Goal: Communication & Community: Answer question/provide support

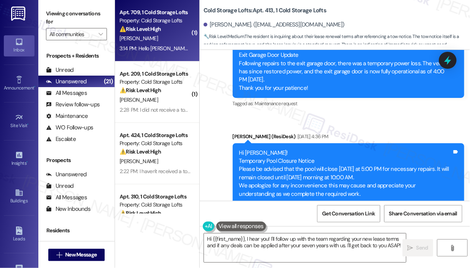
click at [170, 43] on div "[PERSON_NAME]" at bounding box center [155, 39] width 73 height 10
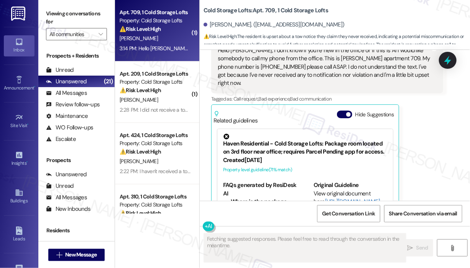
scroll to position [241, 0]
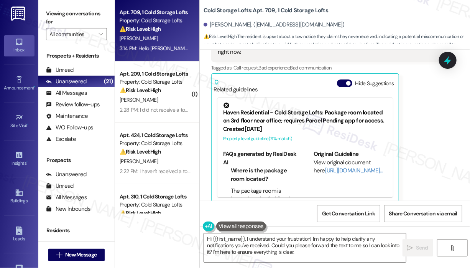
click at [430, 140] on div "[PERSON_NAME] Question Neutral 3:14 PM Hello [PERSON_NAME], I don't know if you…" at bounding box center [327, 97] width 232 height 213
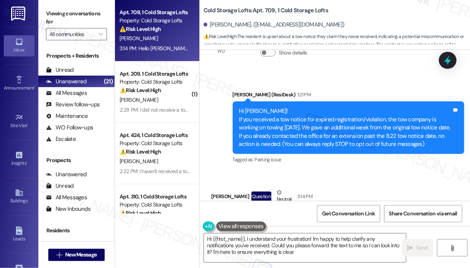
scroll to position [38, 0]
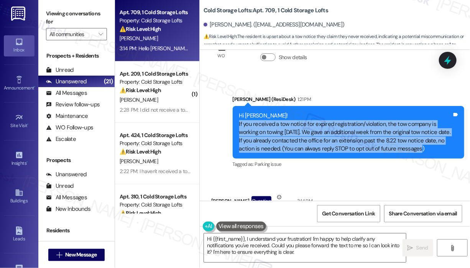
drag, startPoint x: 434, startPoint y: 148, endPoint x: 236, endPoint y: 121, distance: 199.5
click at [236, 121] on div "Hi [PERSON_NAME]! If you received a tow notice for expired registration/violati…" at bounding box center [349, 132] width 232 height 53
copy div "If you received a tow notice for expired registration/violation, the tow compan…"
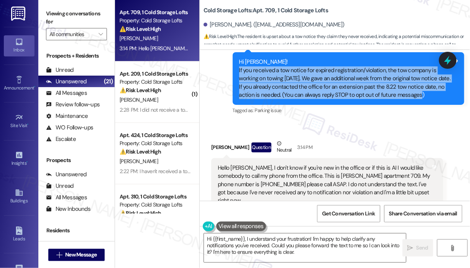
scroll to position [115, 0]
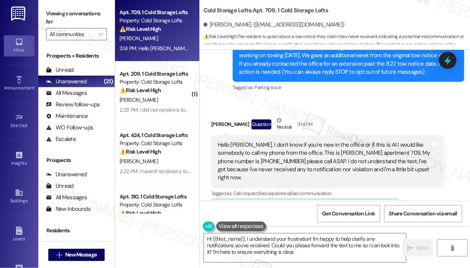
click at [274, 155] on div "Hello [PERSON_NAME], I don't know if you're new in the office or if this is AI …" at bounding box center [324, 161] width 213 height 41
click at [276, 157] on div "Hello [PERSON_NAME], I don't know if you're new in the office or if this is AI …" at bounding box center [324, 161] width 213 height 41
click at [290, 167] on div "Hello [PERSON_NAME], I don't know if you're new in the office or if this is AI …" at bounding box center [324, 161] width 213 height 41
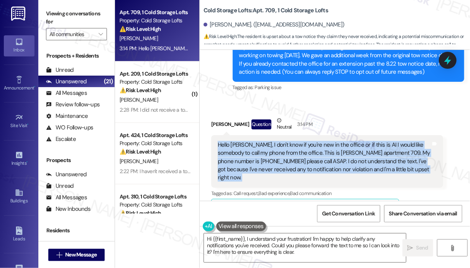
click at [291, 167] on div "Hello [PERSON_NAME], I don't know if you're new in the office or if this is AI …" at bounding box center [324, 161] width 213 height 41
copy div "Hello [PERSON_NAME], I don't know if you're new in the office or if this is AI …"
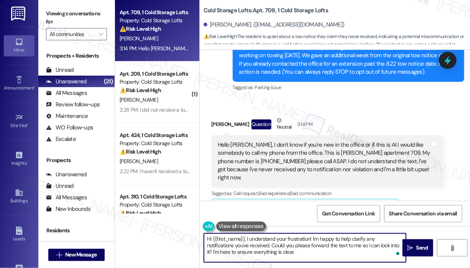
drag, startPoint x: 293, startPoint y: 256, endPoint x: 247, endPoint y: 240, distance: 48.5
click at [247, 240] on textarea "Hi {{first_name}}, I understand your frustration! I'm happy to help clarify any…" at bounding box center [305, 247] width 202 height 29
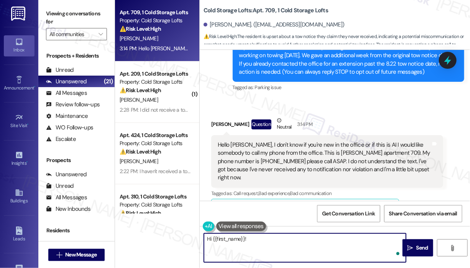
paste textarea "Hi [PERSON_NAME], thank you for reaching out. I want to clarify that I work off…"
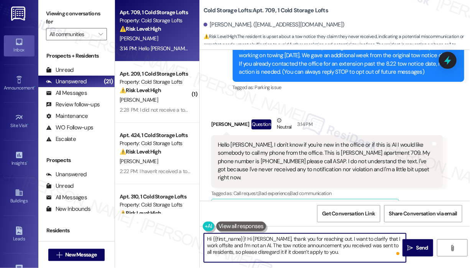
click at [247, 240] on textarea "Hi {{first_name}}! Hi [PERSON_NAME], thank you for reaching out. I want to clar…" at bounding box center [305, 247] width 202 height 29
type textarea "Hi [PERSON_NAME], thank you for reaching out. I want to clarify that I work off…"
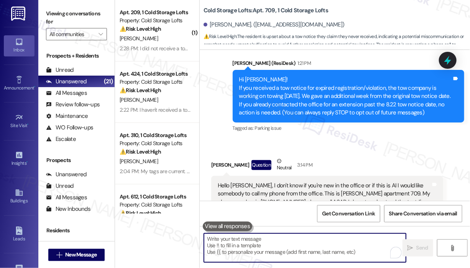
scroll to position [42, 0]
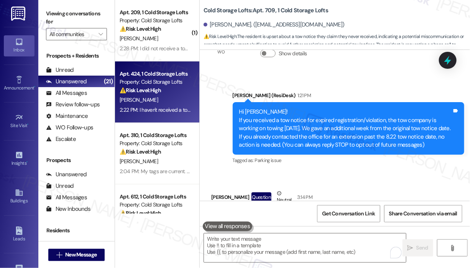
click at [175, 73] on div "Apt. 424, 1 Cold Storage Lofts" at bounding box center [155, 74] width 71 height 8
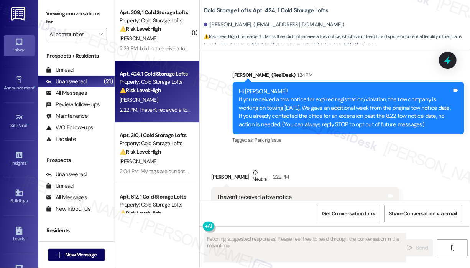
scroll to position [9, 0]
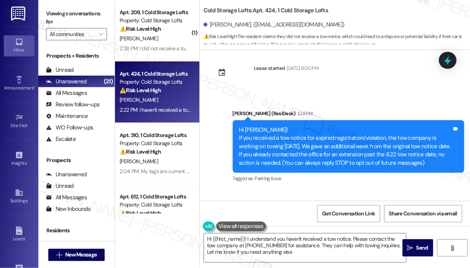
type textarea "Hi {{first_name}}! I understand you haven't received a tow notice. Please conta…"
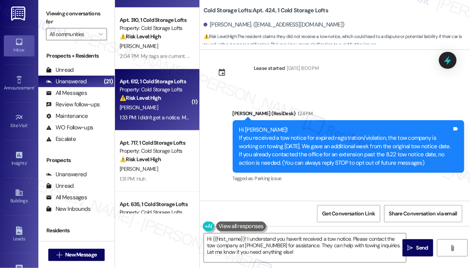
click at [161, 124] on div "Apt. 612, 1 Cold Storage Lofts Property: Cold Storage Lofts ⚠️ Risk Level: High…" at bounding box center [157, 99] width 84 height 61
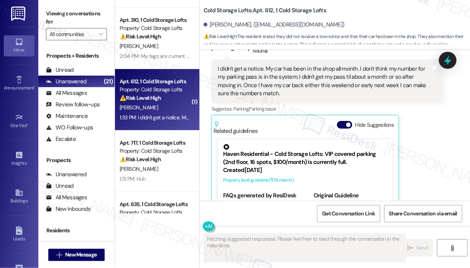
scroll to position [201, 0]
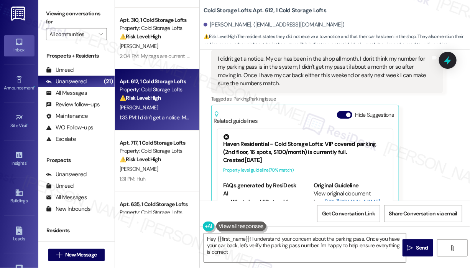
type textarea "Hey {{first_name}}! I understand your concern about the parking pass. Once you …"
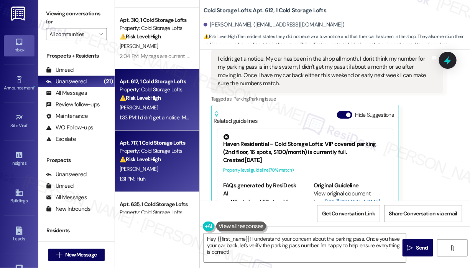
click at [140, 167] on span "[PERSON_NAME]" at bounding box center [139, 168] width 38 height 7
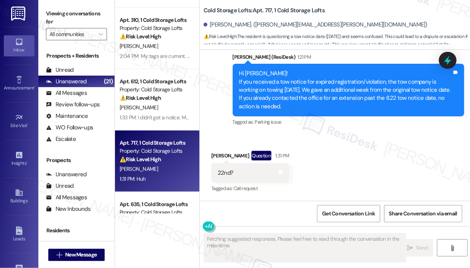
scroll to position [401, 0]
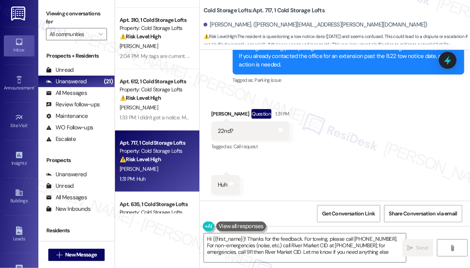
type textarea "Hi {{first_name}}! Thanks for the feedback. For towing, please call [PHONE_NUMB…"
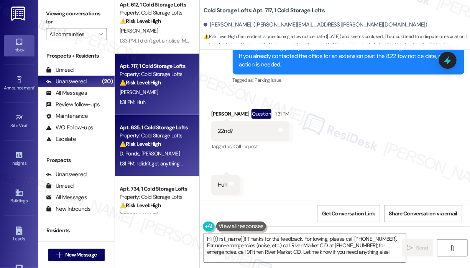
click at [150, 150] on div "D. Ponds [PERSON_NAME]" at bounding box center [155, 154] width 73 height 10
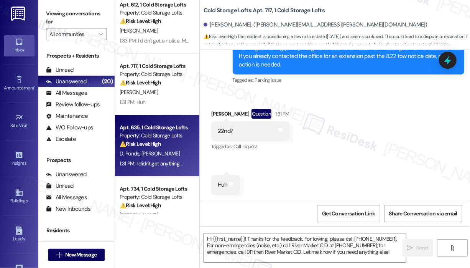
type textarea "Fetching suggested responses. Please feel free to read through the conversation…"
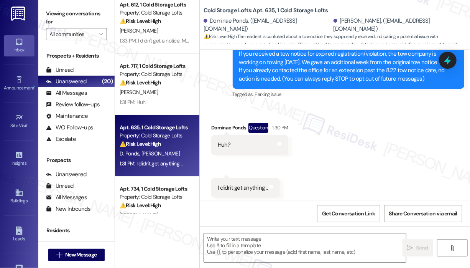
scroll to position [107, 0]
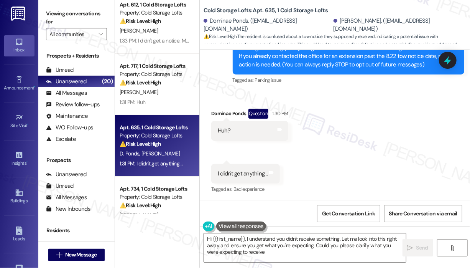
type textarea "Hi {{first_name}}, I understand you didn't receive something. Let me look into …"
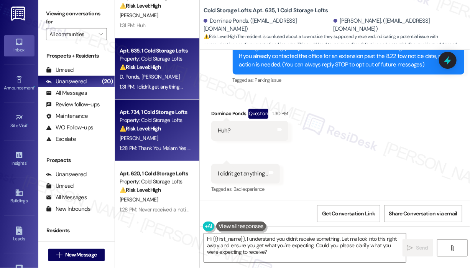
click at [165, 150] on div "1:28 PM: Thank You Ma'am Yes I Did see that email But I Only have 1 Car And My …" at bounding box center [292, 148] width 344 height 7
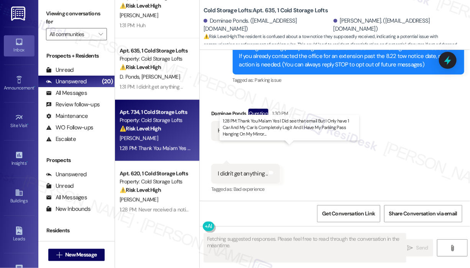
scroll to position [123, 0]
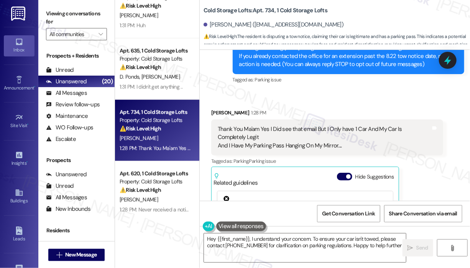
type textarea "Hey {{first_name}}, I understand your concern. To ensure your car isn't towed, …"
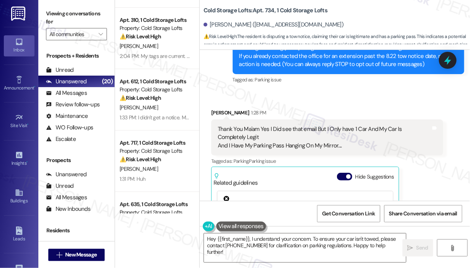
scroll to position [0, 0]
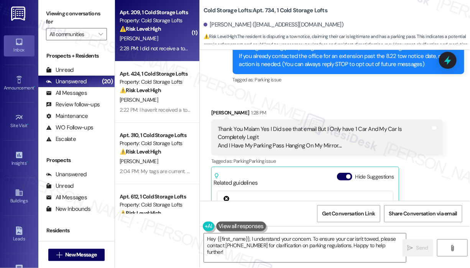
click at [169, 47] on div "2:28 PM: I did not receive a tow notice on 8/22 or otherwise. I will come by of…" at bounding box center [249, 48] width 258 height 7
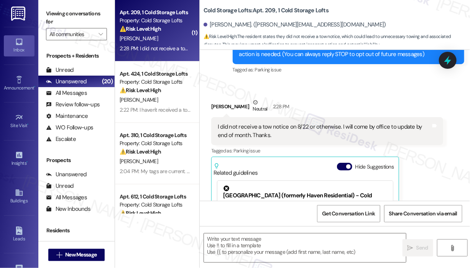
scroll to position [209, 0]
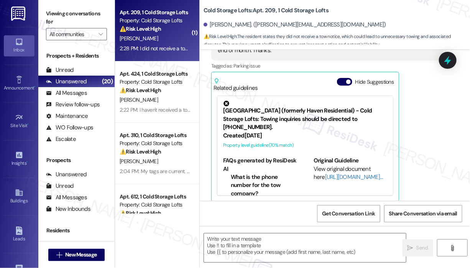
type textarea "Fetching suggested responses. Please feel free to read through the conversation…"
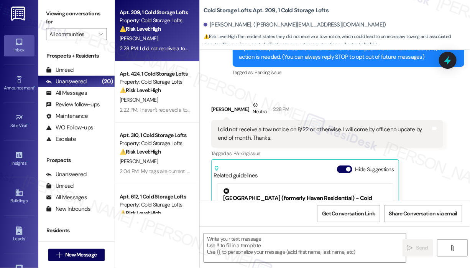
scroll to position [38, 0]
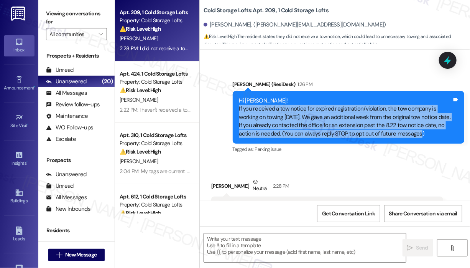
drag, startPoint x: 427, startPoint y: 134, endPoint x: 239, endPoint y: 109, distance: 189.3
click at [239, 109] on div "Hi [PERSON_NAME]! If you received a tow notice for expired registration/violati…" at bounding box center [345, 117] width 213 height 41
copy div "If you received a tow notice for expired registration/violation, the tow compan…"
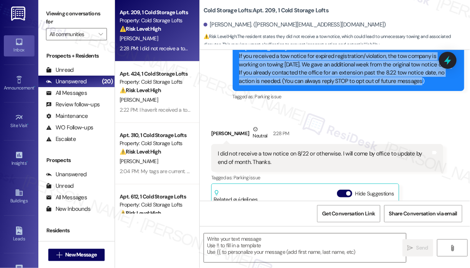
scroll to position [153, 0]
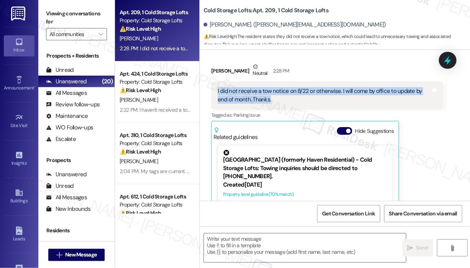
drag, startPoint x: 264, startPoint y: 99, endPoint x: 218, endPoint y: 93, distance: 46.8
click at [218, 94] on div "I did not receive a tow notice on 8/22 or otherwise. I will come by office to u…" at bounding box center [324, 95] width 213 height 16
copy div "I did not receive a tow notice on 8/22 or otherwise. I will come by office to u…"
click at [279, 239] on textarea at bounding box center [305, 247] width 202 height 29
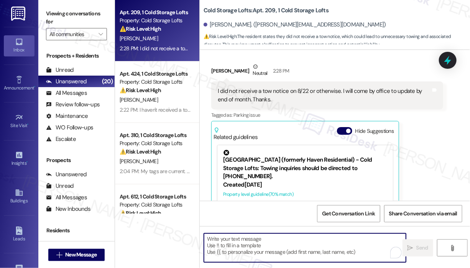
paste textarea "Thank you for reaching out. I understand you didn’t receive a tow notice and th…"
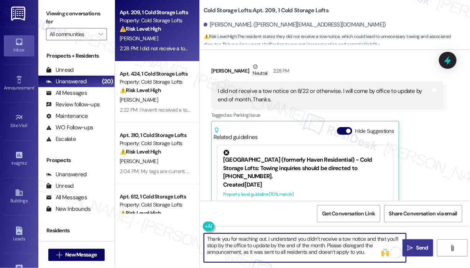
type textarea "Thank you for reaching out. I understand you didn’t receive a tow notice and th…"
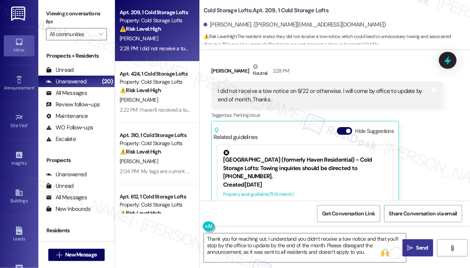
click at [416, 244] on span "Send" at bounding box center [422, 248] width 15 height 8
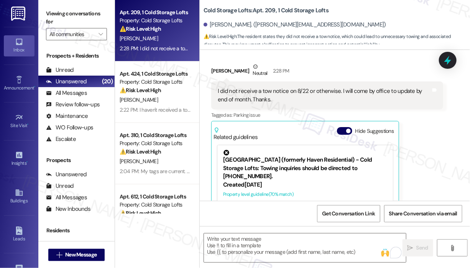
scroll to position [209, 0]
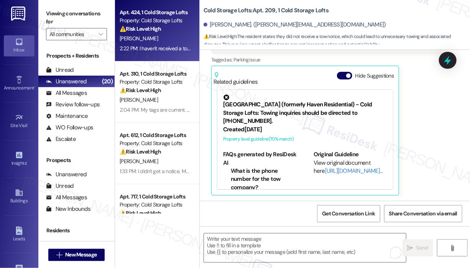
click at [167, 49] on div "2:22 PM: I haven't received a tow notice 2:22 PM: I haven't received a tow noti…" at bounding box center [163, 48] width 87 height 7
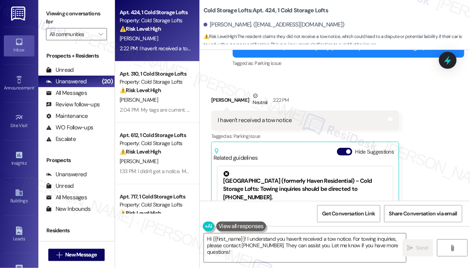
scroll to position [48, 0]
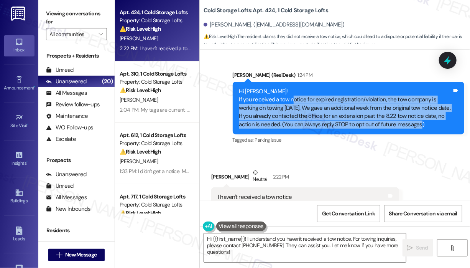
drag, startPoint x: 433, startPoint y: 125, endPoint x: 292, endPoint y: 97, distance: 143.6
click at [292, 97] on div "Hi [PERSON_NAME]! If you received a tow notice for expired registration/violati…" at bounding box center [345, 107] width 213 height 41
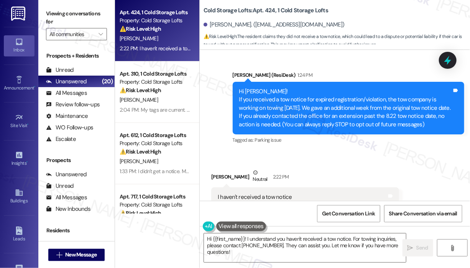
click at [428, 127] on div "Hi [PERSON_NAME]! If you received a tow notice for expired registration/violati…" at bounding box center [345, 107] width 213 height 41
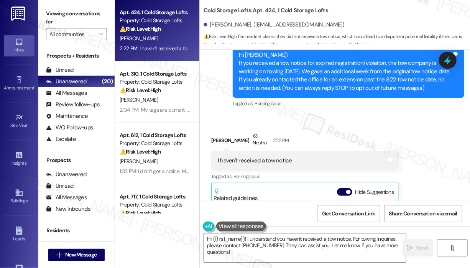
scroll to position [124, 0]
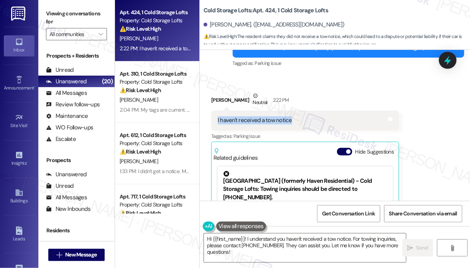
drag, startPoint x: 304, startPoint y: 122, endPoint x: 209, endPoint y: 123, distance: 95.5
click at [209, 123] on div "Received via SMS [PERSON_NAME] Neutral 2:22 PM I haven't received a tow notice …" at bounding box center [306, 181] width 200 height 191
copy div "I haven't received a tow notice"
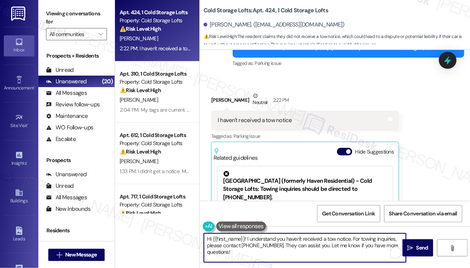
drag, startPoint x: 265, startPoint y: 255, endPoint x: 246, endPoint y: 239, distance: 24.6
click at [246, 239] on textarea "Hi {{first_name}}! I understand you haven't received a tow notice. For towing i…" at bounding box center [305, 247] width 202 height 29
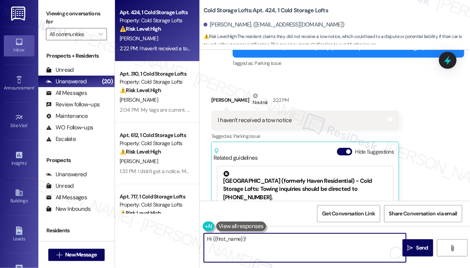
paste textarea "Thank you for reaching out. Since you haven’t received a tow notice, please dis…"
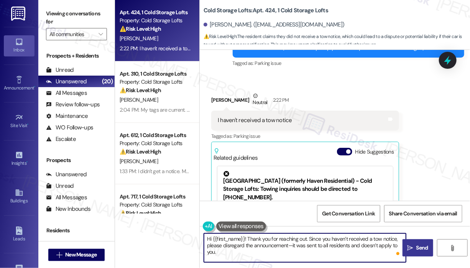
type textarea "Hi {{first_name}}! Thank you for reaching out. Since you haven’t received a tow…"
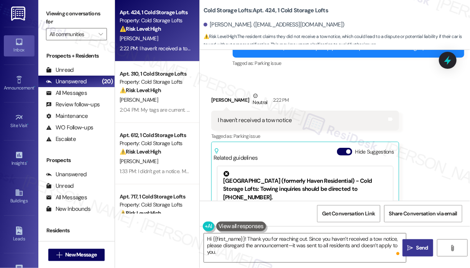
click at [418, 251] on span "Send" at bounding box center [423, 248] width 12 height 8
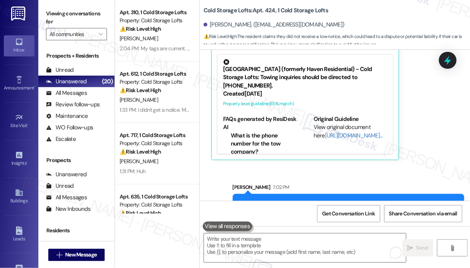
scroll to position [263, 0]
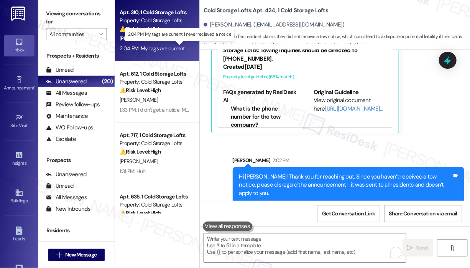
click at [157, 46] on div "2:04 PM: My tags are current. I never recieved a notice 2:04 PM: My tags are cu…" at bounding box center [181, 48] width 122 height 7
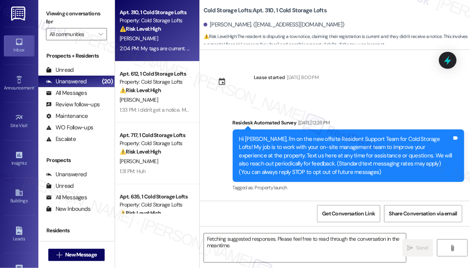
scroll to position [15289, 0]
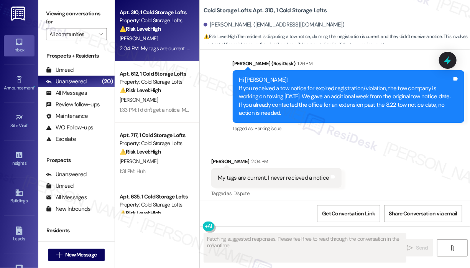
click at [362, 172] on div "Received via SMS [PERSON_NAME] 2:04 PM My tags are current. I never recieved a …" at bounding box center [335, 172] width 270 height 65
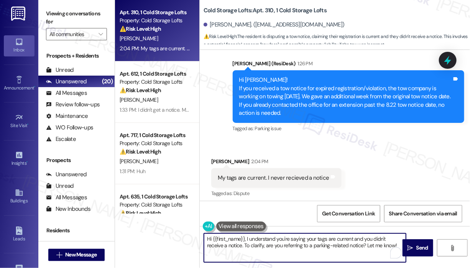
drag, startPoint x: 384, startPoint y: 246, endPoint x: 246, endPoint y: 240, distance: 138.7
click at [246, 239] on textarea "Hi {{first_name}}, I understand you're saying your tags are current and you did…" at bounding box center [305, 247] width 202 height 29
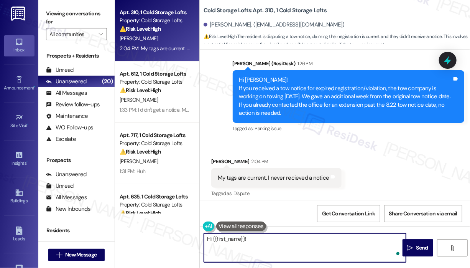
paste textarea "Thank you for reaching out. Since you haven’t received a tow notice, please dis…"
type textarea "Hi {{first_name}}! Thank you for reaching out. Since you haven’t received a tow…"
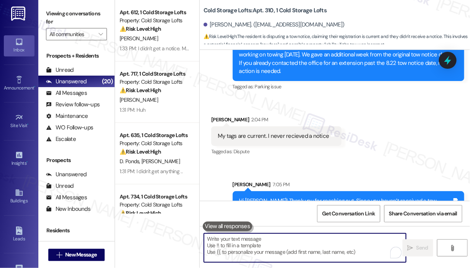
scroll to position [15350, 0]
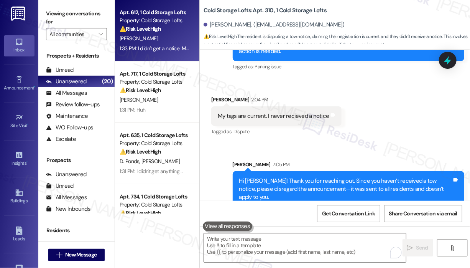
click at [169, 52] on div "1:33 PM: I didn't get a notice. My car has been in the shop all month. I don't …" at bounding box center [440, 48] width 640 height 7
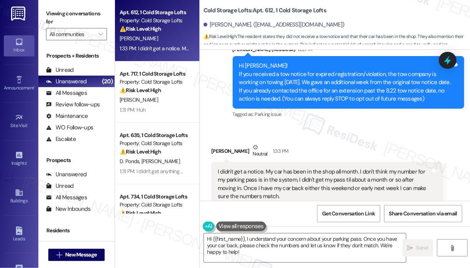
scroll to position [87, 0]
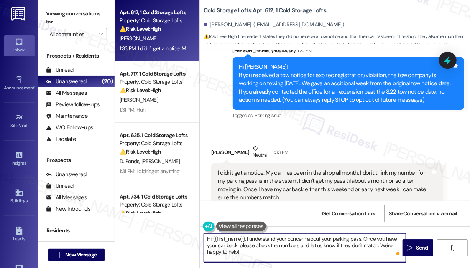
click at [318, 256] on textarea "Hi {{first_name}}, I understand your concern about your parking pass. Once you …" at bounding box center [305, 247] width 202 height 29
drag, startPoint x: 318, startPoint y: 256, endPoint x: 246, endPoint y: 236, distance: 74.0
click at [246, 236] on textarea "Hi {{first_name}}, I understand your concern about your parking pass. Once you …" at bounding box center [305, 247] width 202 height 29
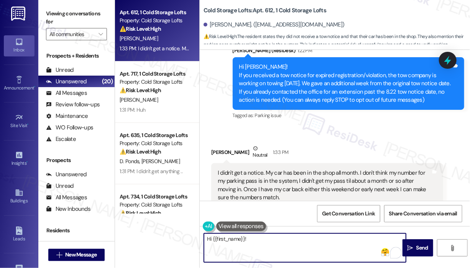
paste textarea "Thank you for reaching out. Since you haven’t received a tow notice, please dis…"
type textarea "Hi {{first_name}}! Thank you for reaching out. Since you haven’t received a tow…"
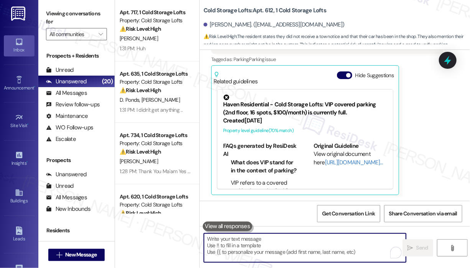
scroll to position [302, 0]
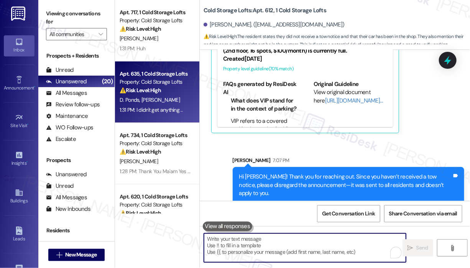
click at [173, 101] on div "D. Ponds [PERSON_NAME]" at bounding box center [155, 100] width 73 height 10
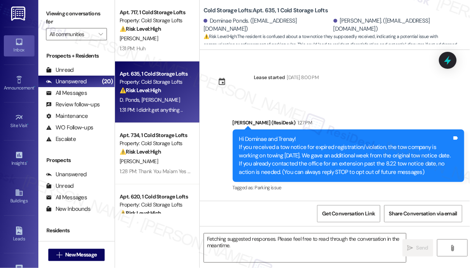
scroll to position [107, 0]
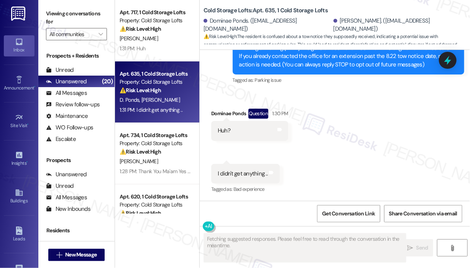
click at [341, 148] on div "Received via SMS Dominae Ponds Question 1:30 PM Huh? Tags and notes Received vi…" at bounding box center [335, 145] width 270 height 109
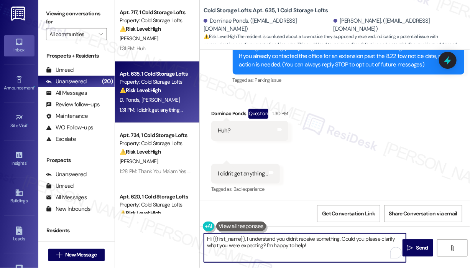
drag, startPoint x: 322, startPoint y: 247, endPoint x: 247, endPoint y: 239, distance: 76.1
click at [247, 239] on textarea "Hi {{first_name}}, I understand you didn't receive something. Could you please …" at bounding box center [305, 247] width 202 height 29
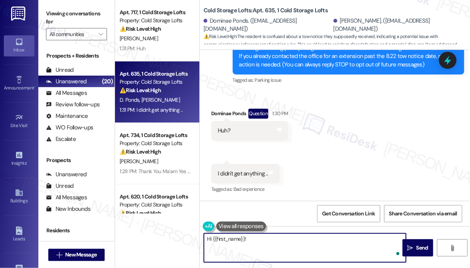
paste textarea "Thank you for reaching out. Since you haven’t received a tow notice, please dis…"
type textarea "Hi {{first_name}}! Thank you for reaching out. Since you haven’t received a tow…"
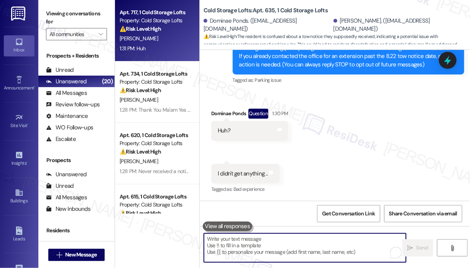
click at [134, 46] on div "1:31 PM: Huh 1:31 PM: Huh" at bounding box center [133, 48] width 26 height 7
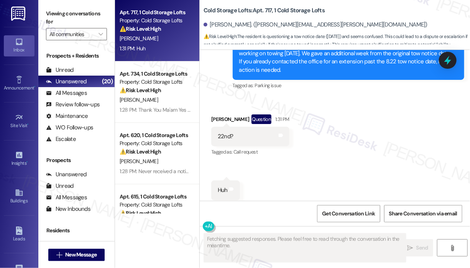
scroll to position [401, 0]
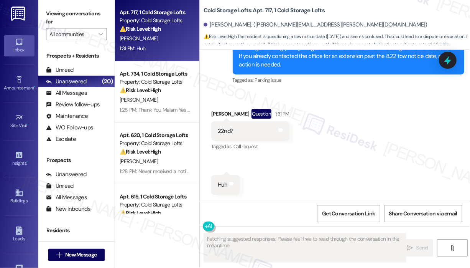
click at [349, 141] on div "Received via SMS [PERSON_NAME] Question 1:31 PM 22nd? Tags and notes Tagged as:…" at bounding box center [335, 146] width 270 height 109
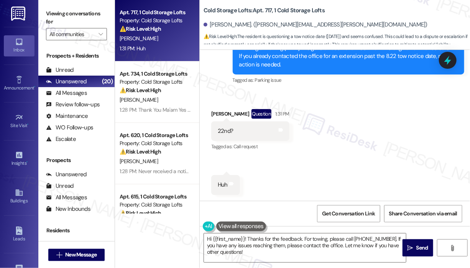
click at [347, 167] on div "Received via SMS [PERSON_NAME] Question 1:31 PM 22nd? Tags and notes Tagged as:…" at bounding box center [335, 146] width 270 height 109
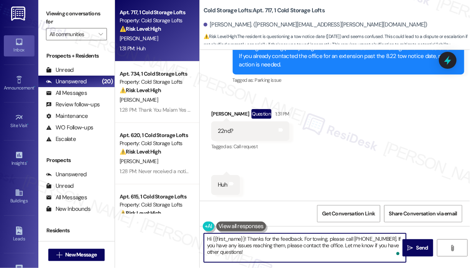
drag, startPoint x: 250, startPoint y: 251, endPoint x: 247, endPoint y: 238, distance: 13.0
click at [247, 238] on textarea "Hi {{first_name}}! Thanks for the feedback. For towing, please call [PHONE_NUMB…" at bounding box center [305, 247] width 202 height 29
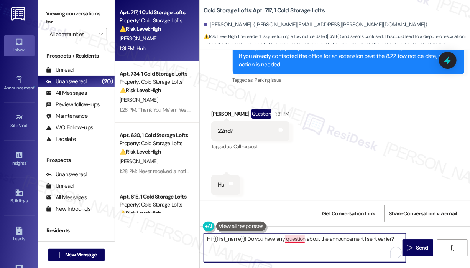
click at [305, 238] on textarea "Hi {{first_name}}! Do you have any question about the announcement I sent earli…" at bounding box center [305, 247] width 202 height 29
type textarea "Hi {{first_name}}! Do you have any questions about the announcement I sent earl…"
click at [415, 250] on span "Send" at bounding box center [422, 248] width 15 height 8
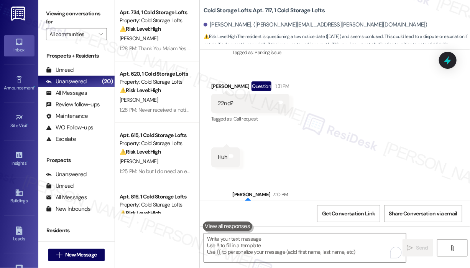
scroll to position [454, 0]
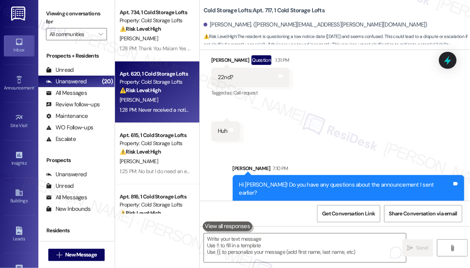
click at [168, 104] on div "[PERSON_NAME]" at bounding box center [155, 100] width 73 height 10
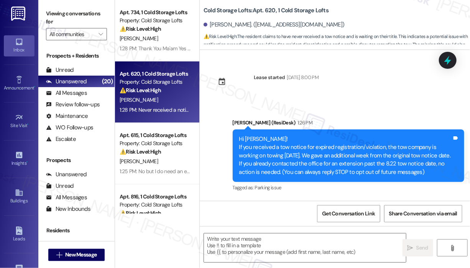
scroll to position [63, 0]
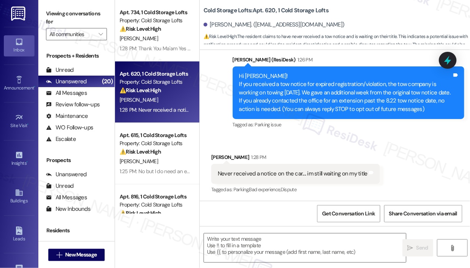
type textarea "Fetching suggested responses. Please feel free to read through the conversation…"
click at [419, 162] on div "Received via SMS [PERSON_NAME] 1:28 PM Never received a notice on the car.... i…" at bounding box center [335, 168] width 270 height 65
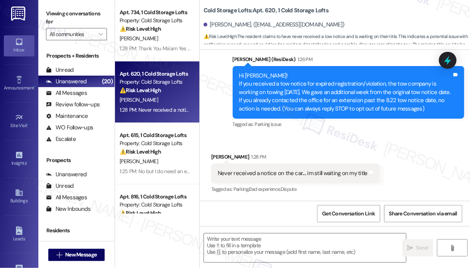
click at [419, 162] on div "Received via SMS [PERSON_NAME] 1:28 PM Never received a notice on the car.... i…" at bounding box center [335, 167] width 270 height 65
click at [299, 251] on textarea at bounding box center [305, 247] width 202 height 29
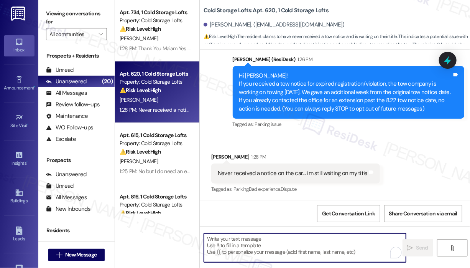
paste textarea "Thank you for reaching out. Since you haven’t received a tow notice, please dis…"
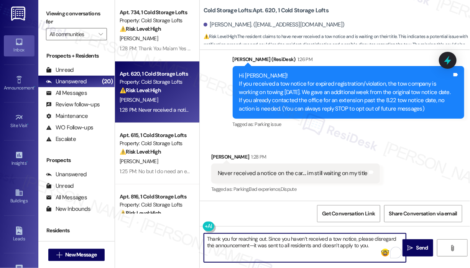
type textarea "Thank you for reaching out. Since you haven’t received a tow notice, please dis…"
click at [321, 172] on div "Never received a notice on the car.... im still waiting on my title" at bounding box center [293, 173] width 150 height 8
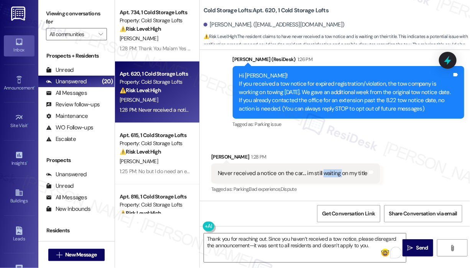
click at [321, 172] on div "Never received a notice on the car.... im still waiting on my title" at bounding box center [293, 173] width 150 height 8
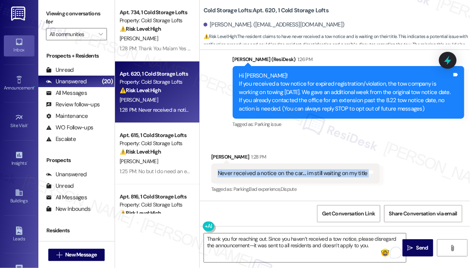
click at [321, 172] on div "Never received a notice on the car.... im still waiting on my title" at bounding box center [293, 173] width 150 height 8
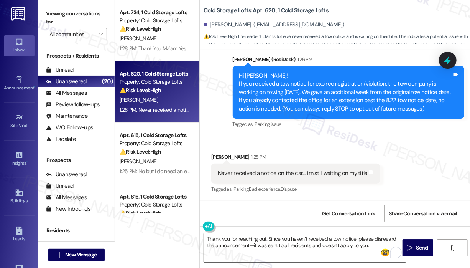
click at [320, 246] on textarea "Thank you for reaching out. Since you haven’t received a tow notice, please dis…" at bounding box center [305, 247] width 202 height 29
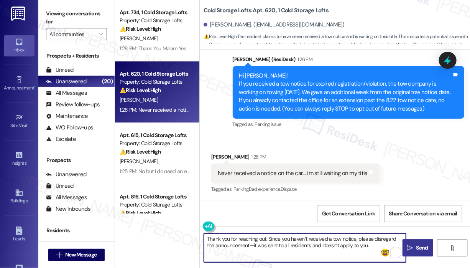
click at [417, 246] on span "Send" at bounding box center [423, 248] width 12 height 8
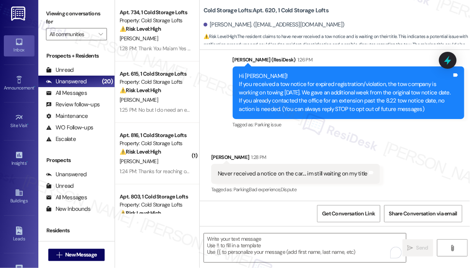
scroll to position [125, 0]
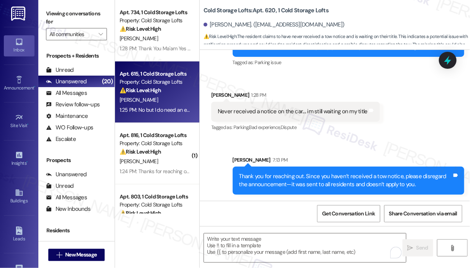
click at [142, 99] on span "[PERSON_NAME]" at bounding box center [139, 99] width 38 height 7
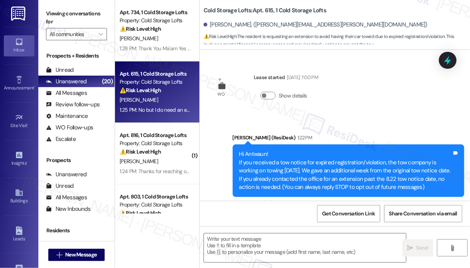
scroll to position [78, 0]
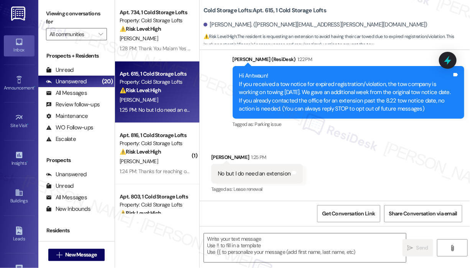
type textarea "Fetching suggested responses. Please feel free to read through the conversation…"
click at [392, 167] on div "Received via SMS [PERSON_NAME] 1:25 PM No but I do need an extension Tags and n…" at bounding box center [335, 168] width 270 height 65
click at [374, 161] on div "Received via SMS [PERSON_NAME] 1:25 PM No but I do need an extension Tags and n…" at bounding box center [335, 168] width 270 height 65
click at [247, 174] on div "No but I do need an extension" at bounding box center [254, 174] width 73 height 8
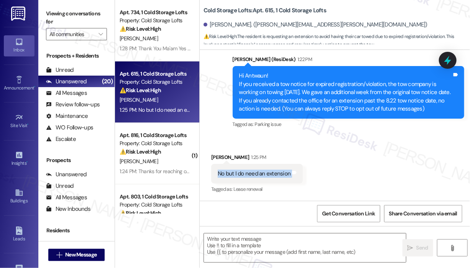
click at [247, 174] on div "No but I do need an extension" at bounding box center [254, 174] width 73 height 8
copy div "No but I do need an extension Tags and notes"
click at [292, 234] on textarea at bounding box center [305, 247] width 202 height 29
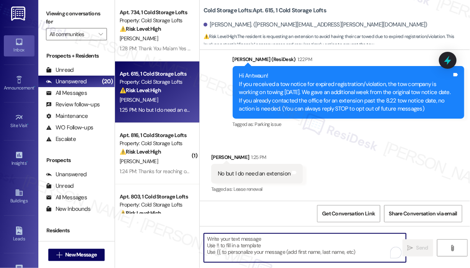
paste textarea "Thank you for reaching out. Since you mentioned needing an extension, have you …"
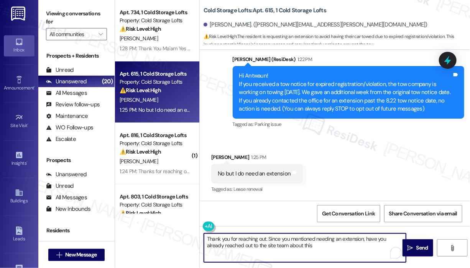
type textarea "Thank you for reaching out. Since you mentioned needing an extension, have you …"
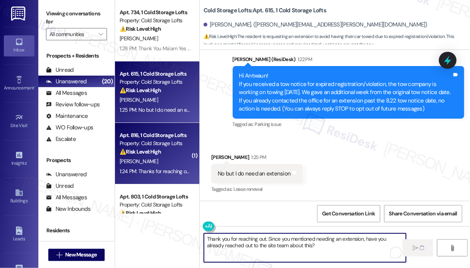
click at [166, 160] on div "[PERSON_NAME]" at bounding box center [155, 162] width 73 height 10
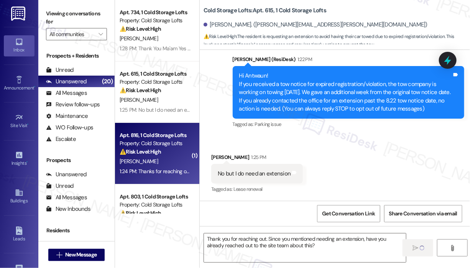
type textarea "Fetching suggested responses. Please feel free to read through the conversation…"
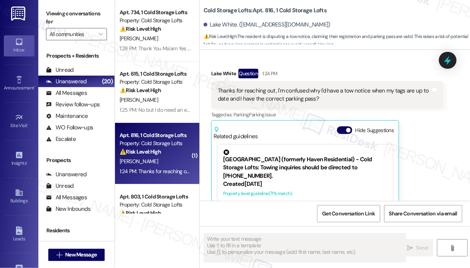
scroll to position [218, 0]
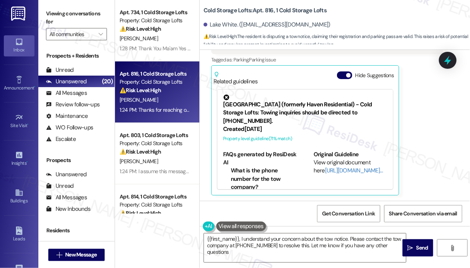
type textarea "{{first_name}}, I understand your concern about the tow notice. Please contact …"
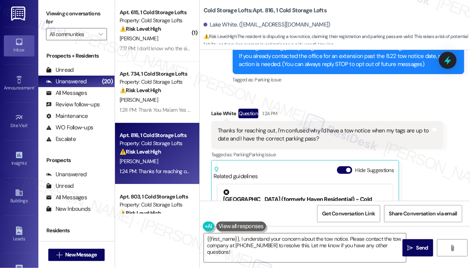
scroll to position [103, 0]
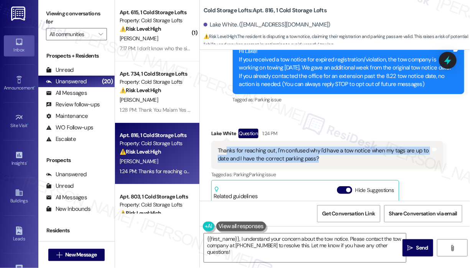
drag, startPoint x: 327, startPoint y: 160, endPoint x: 228, endPoint y: 152, distance: 99.6
click at [228, 152] on div "Thanks for reaching out, I'm confused why I'd have a tow notice when my tags ar…" at bounding box center [324, 155] width 213 height 16
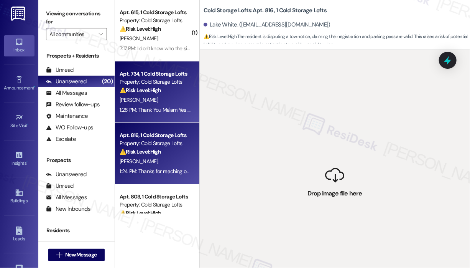
click at [182, 112] on div "1:28 PM: Thank You Ma'am Yes I Did see that email But I Only have 1 Car And My …" at bounding box center [292, 109] width 344 height 7
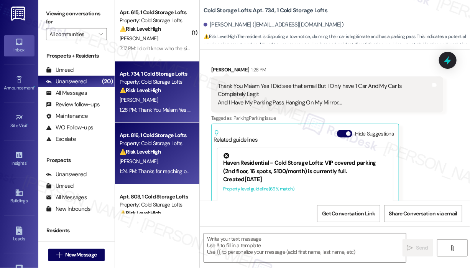
click at [181, 144] on div "Property: Cold Storage Lofts" at bounding box center [155, 143] width 71 height 8
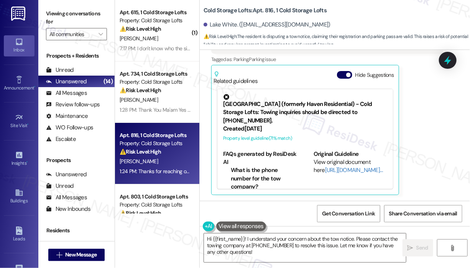
scroll to position [141, 0]
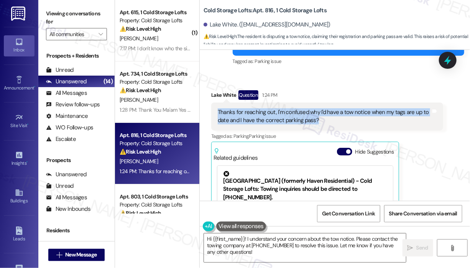
drag, startPoint x: 340, startPoint y: 123, endPoint x: 219, endPoint y: 112, distance: 122.1
click at [219, 112] on div "Thanks for reaching out, I'm confused why I'd have a tow notice when my tags ar…" at bounding box center [324, 116] width 213 height 16
copy div "Thanks for reaching out, I'm confused why I'd have a tow notice when my tags ar…"
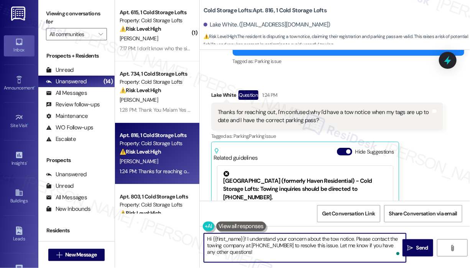
drag, startPoint x: 259, startPoint y: 254, endPoint x: 247, endPoint y: 239, distance: 19.4
click at [247, 239] on textarea "Hi {{first_name}}! I understand your concern about the tow notice. Please conta…" at bounding box center [305, 247] width 202 height 29
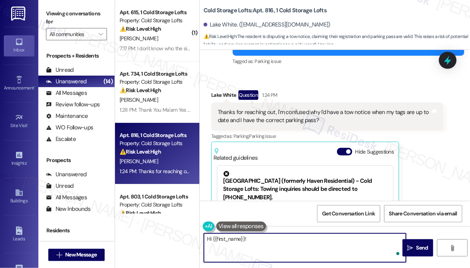
paste textarea "Thank you for reaching out. Since your tags are up to date and you have the cor…"
type textarea "Hi {{first_name}}! Thank you for reaching out. Since your tags are up to date a…"
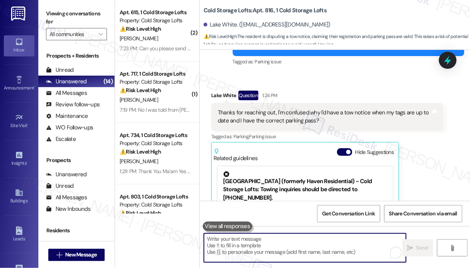
scroll to position [288, 0]
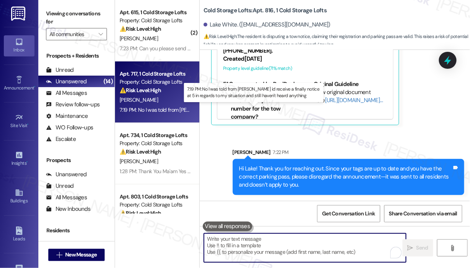
click at [163, 111] on div "7:19 PM: No I was told from [PERSON_NAME] id receive a finally notice at 5 in r…" at bounding box center [266, 109] width 292 height 7
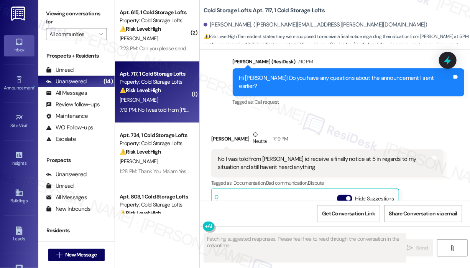
scroll to position [523, 0]
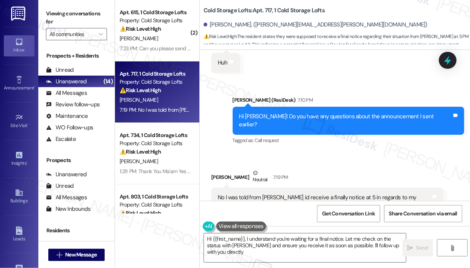
type textarea "Hi {{first_name}}, I understand you're waiting for a final notice. Let me check…"
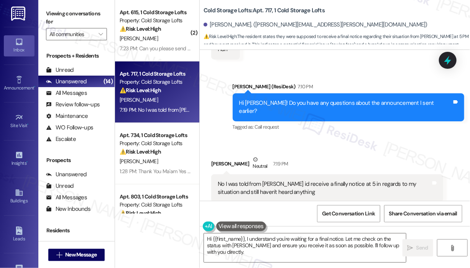
scroll to position [561, 0]
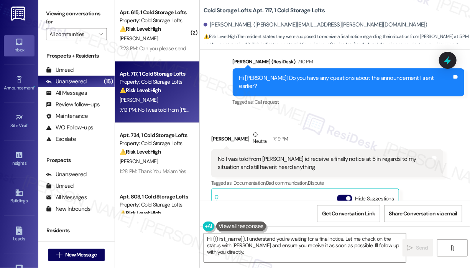
click at [336, 125] on div "Received via SMS [PERSON_NAME] Neutral 7:19 PM No I was told from [PERSON_NAME]…" at bounding box center [328, 225] width 244 height 200
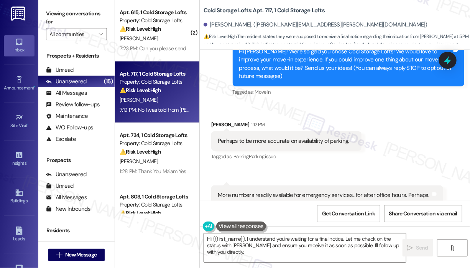
scroll to position [101, 0]
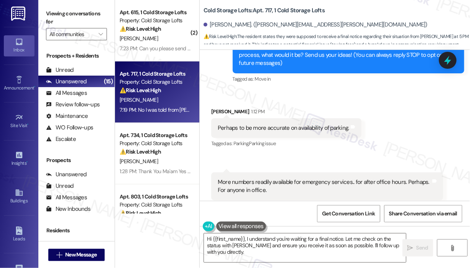
click at [331, 127] on div "Perhaps to be more accurate on availability of parking." at bounding box center [284, 128] width 132 height 8
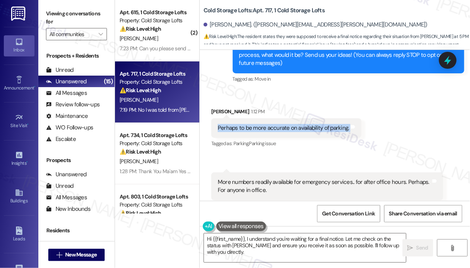
click at [331, 127] on div "Perhaps to be more accurate on availability of parking." at bounding box center [284, 128] width 132 height 8
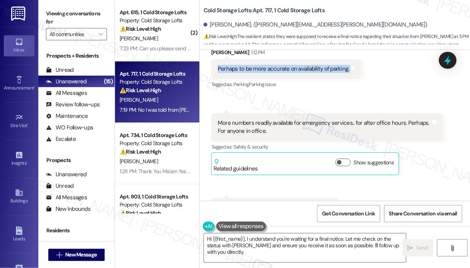
scroll to position [177, 0]
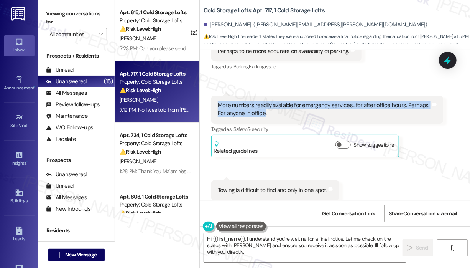
drag, startPoint x: 274, startPoint y: 112, endPoint x: 215, endPoint y: 107, distance: 58.9
click at [215, 107] on div "More numbers readily available for emergency services.. for after office hours.…" at bounding box center [327, 110] width 232 height 28
copy div "More numbers readily available for emergency services.. for after office hours.…"
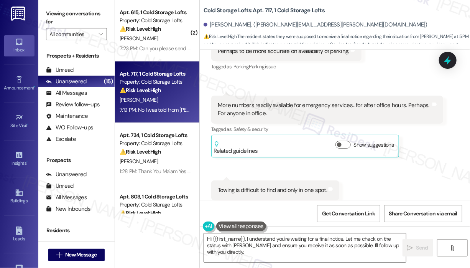
click at [290, 189] on div "Towing is difficult to find and only in one spot." at bounding box center [272, 190] width 109 height 8
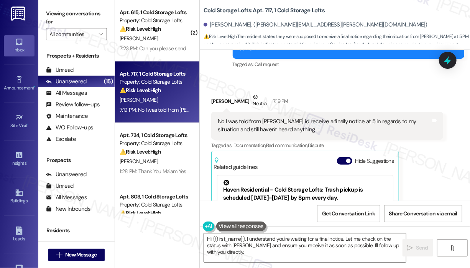
scroll to position [599, 0]
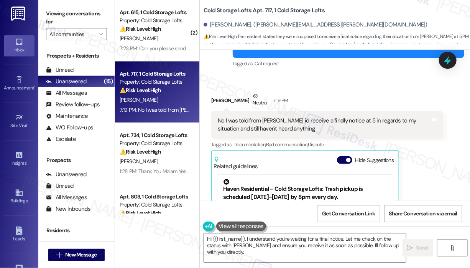
click at [263, 120] on div "No I was told from [PERSON_NAME] id receive a finally notice at 5 in regards to…" at bounding box center [324, 125] width 213 height 16
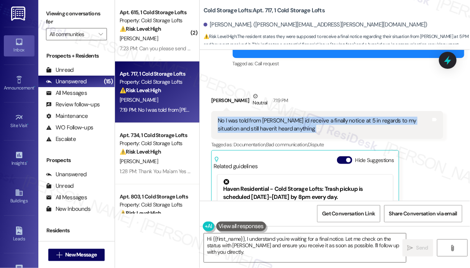
click at [263, 120] on div "No I was told from [PERSON_NAME] id receive a finally notice at 5 in regards to…" at bounding box center [324, 125] width 213 height 16
click at [445, 64] on icon at bounding box center [448, 60] width 13 height 13
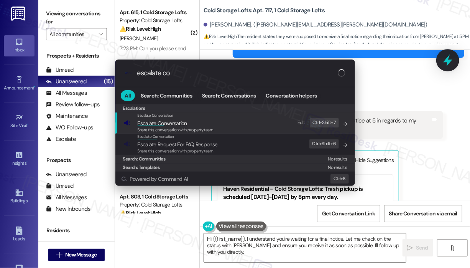
type input "escalate con"
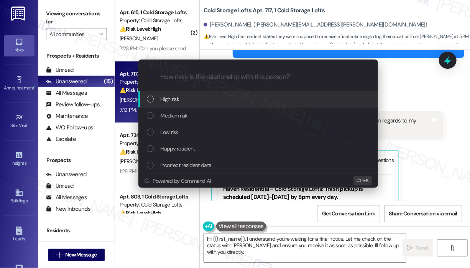
click at [180, 101] on div "High risk" at bounding box center [259, 99] width 224 height 8
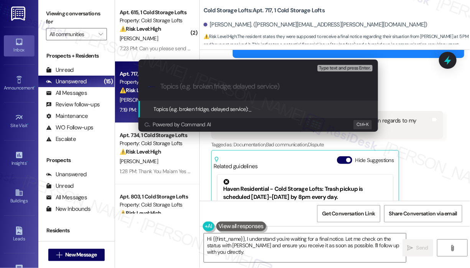
paste input "Request for More Accessible Emergency Contact Information After Hours"
type input "Request for More Accessible Emergency Contact Information After Hours"
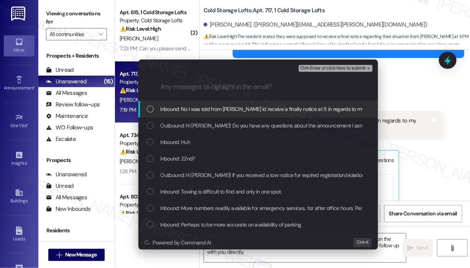
click at [184, 112] on span "Inbound: No I was told from [PERSON_NAME] id receive a finally notice at 5 in r…" at bounding box center [308, 109] width 294 height 8
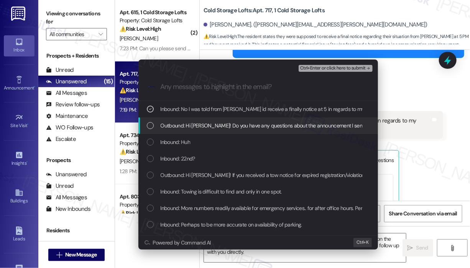
click at [184, 123] on span "Outbound: Hi [PERSON_NAME]! Do you have any questions about the announcement I …" at bounding box center [271, 125] width 221 height 8
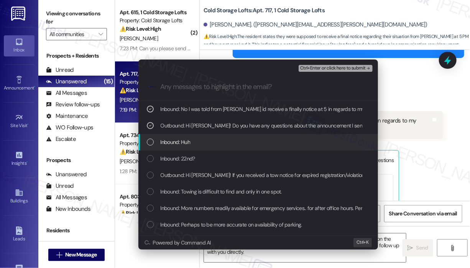
click at [181, 139] on span "Inbound: Huh" at bounding box center [176, 142] width 30 height 8
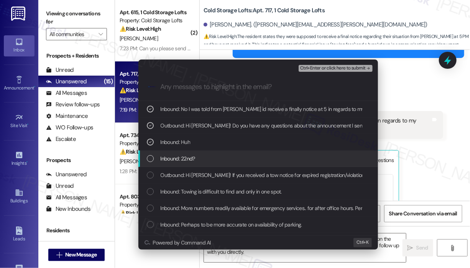
click at [180, 157] on span "Inbound: 22nd?" at bounding box center [178, 158] width 35 height 8
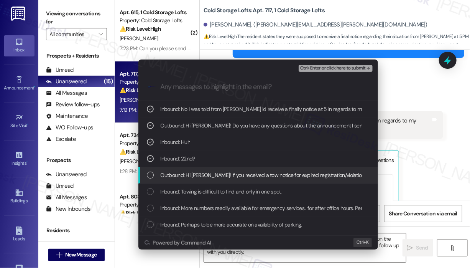
click at [181, 170] on div "Outbound: Hi [PERSON_NAME]! If you received a tow notice for expired registrati…" at bounding box center [259, 175] width 240 height 16
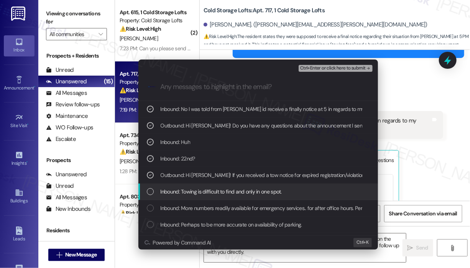
click at [183, 189] on span "Inbound: Towing is difficult to find and only in one spot." at bounding box center [221, 191] width 121 height 8
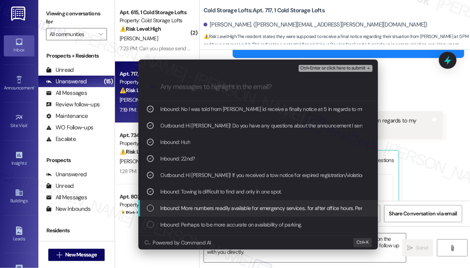
click at [185, 205] on span "Inbound: More numbers readily available for emergency services.. for after offi…" at bounding box center [291, 208] width 260 height 8
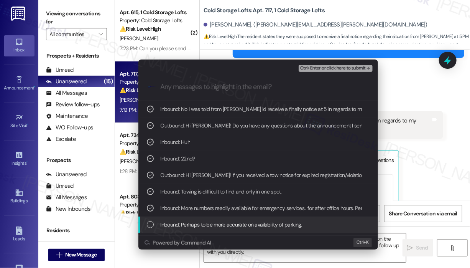
click at [191, 223] on span "Inbound: Perhaps to be more accurate on availability of parking." at bounding box center [232, 224] width 142 height 8
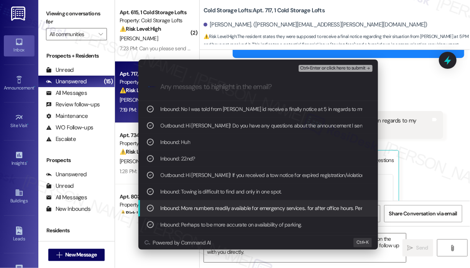
scroll to position [14, 0]
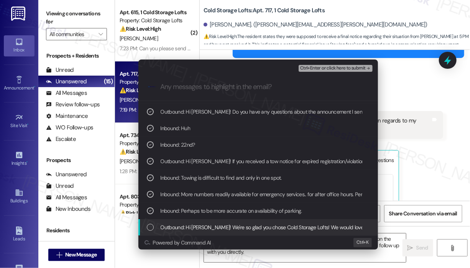
click at [210, 228] on span "Outbound: Hi [PERSON_NAME]! We're so glad you chose Cold Storage Lofts! We woul…" at bounding box center [479, 227] width 636 height 8
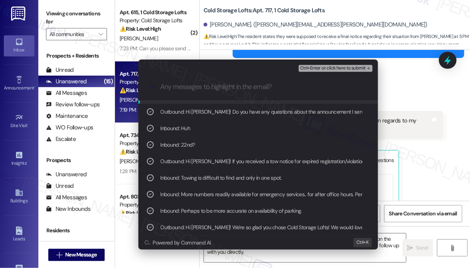
click at [317, 69] on span "Ctrl+Enter or click here to submit" at bounding box center [333, 68] width 66 height 5
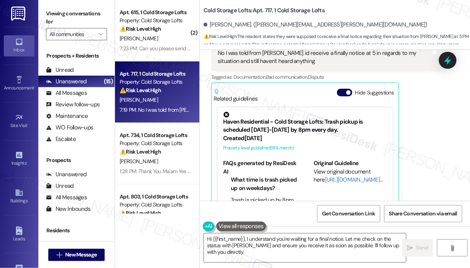
scroll to position [676, 0]
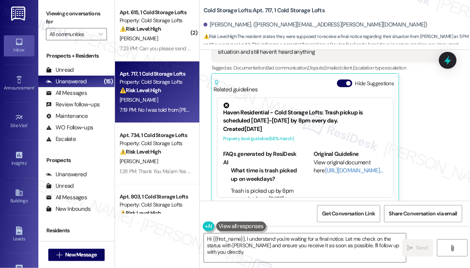
click at [446, 175] on div "Received via SMS [PERSON_NAME] Neutral 7:19 PM No I was told from [PERSON_NAME]…" at bounding box center [328, 110] width 244 height 200
click at [269, 251] on textarea "Hi {{first_name}}, I understand you're waiting for a final notice. Let me check…" at bounding box center [305, 247] width 202 height 29
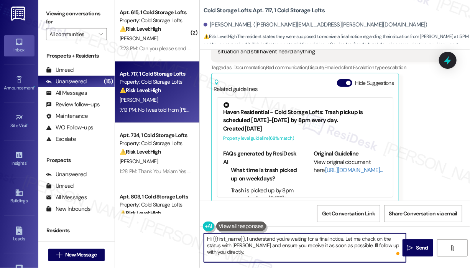
click at [270, 251] on textarea "Hi {{first_name}}, I understand you're waiting for a final notice. Let me check…" at bounding box center [305, 247] width 202 height 29
click at [410, 246] on icon "" at bounding box center [411, 248] width 6 height 6
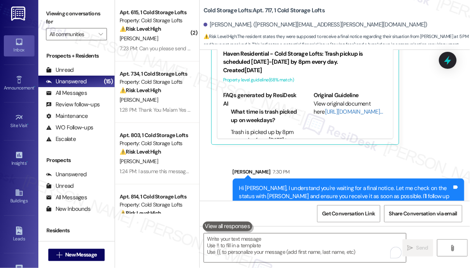
scroll to position [738, 0]
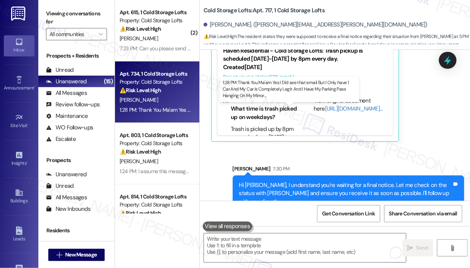
click at [160, 109] on div "1:28 PM: Thank You Ma'am Yes I Did see that email But I Only have 1 Car And My …" at bounding box center [292, 109] width 344 height 7
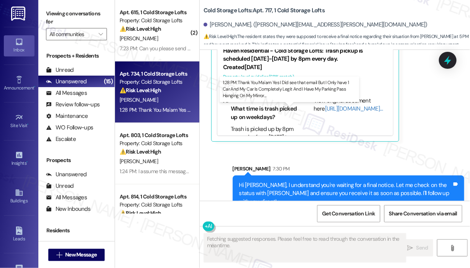
scroll to position [224, 0]
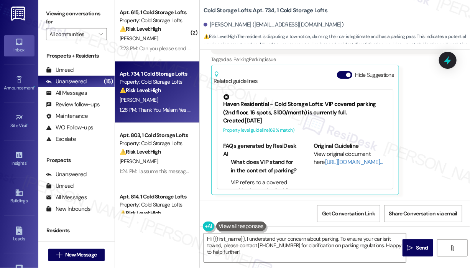
click at [423, 154] on div "[PERSON_NAME] 1:28 PM Thank You Ma'am Yes I Did see that email But I Only have …" at bounding box center [327, 101] width 232 height 188
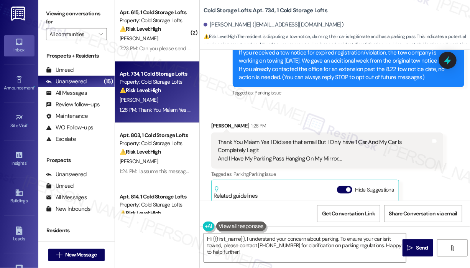
click at [393, 107] on div "Received via SMS [PERSON_NAME] 1:28 PM Thank You Ma'am Yes I Did see that email…" at bounding box center [335, 209] width 270 height 211
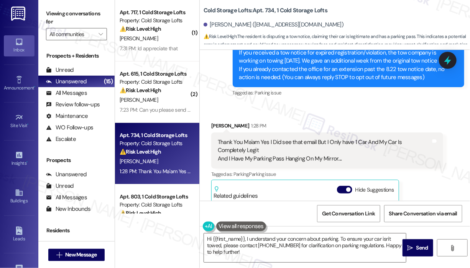
click at [382, 113] on div "Received via SMS [PERSON_NAME] 1:28 PM Thank You Ma'am Yes I Did see that email…" at bounding box center [335, 209] width 270 height 211
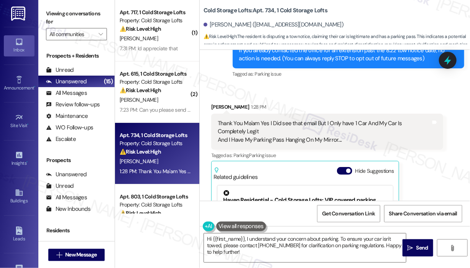
scroll to position [148, 0]
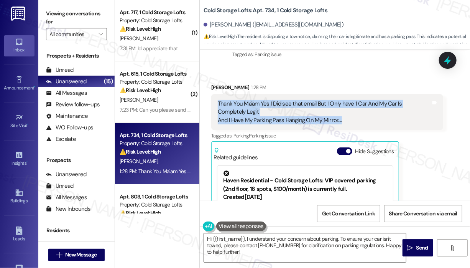
drag, startPoint x: 356, startPoint y: 124, endPoint x: 218, endPoint y: 105, distance: 139.4
click at [218, 105] on div "Thank You Ma'am Yes I Did see that email But I Only have 1 Car And My Car Is Co…" at bounding box center [324, 112] width 213 height 25
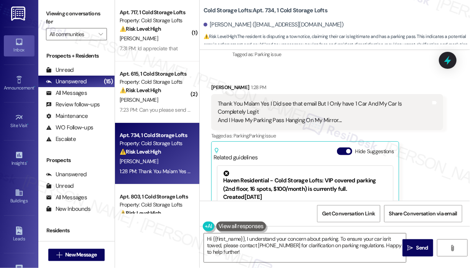
click at [452, 170] on div "Received via SMS [PERSON_NAME] 1:28 PM Thank You Ma'am Yes I Did see that email…" at bounding box center [335, 171] width 270 height 211
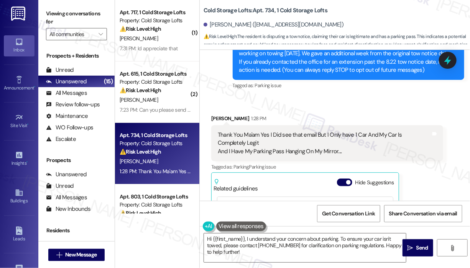
scroll to position [71, 0]
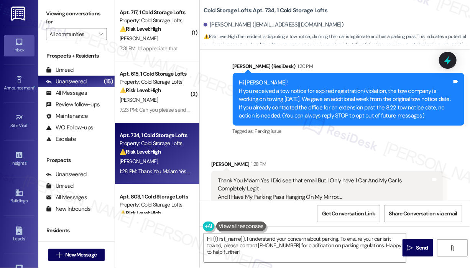
click at [370, 166] on div "[PERSON_NAME] 1:28 PM" at bounding box center [327, 165] width 232 height 11
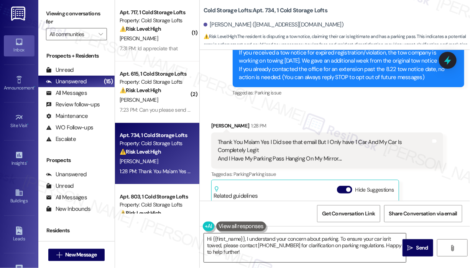
click at [294, 254] on textarea "Hi {{first_name}}, I understand your concern about parking. To ensure your car …" at bounding box center [305, 247] width 202 height 29
drag, startPoint x: 353, startPoint y: 154, endPoint x: 275, endPoint y: 149, distance: 78.8
click at [275, 149] on div "Thank You Ma'am Yes I Did see that email But I Only have 1 Car And My Car Is Co…" at bounding box center [324, 150] width 213 height 25
click at [315, 111] on div "Received via SMS [PERSON_NAME] 1:28 PM Thank You Ma'am Yes I Did see that email…" at bounding box center [335, 209] width 270 height 211
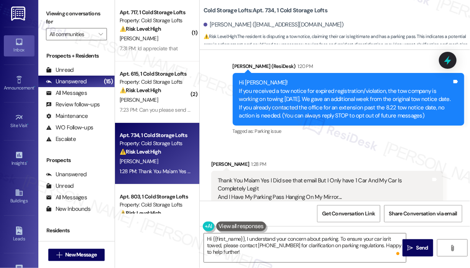
scroll to position [148, 0]
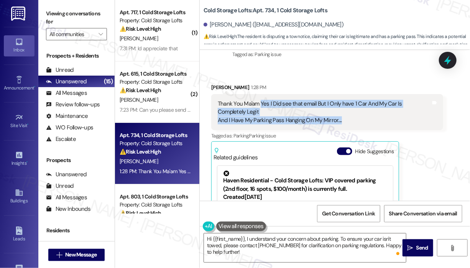
drag, startPoint x: 360, startPoint y: 122, endPoint x: 261, endPoint y: 105, distance: 100.6
click at [261, 105] on div "Thank You Ma'am Yes I Did see that email But I Only have 1 Car And My Car Is Co…" at bounding box center [324, 112] width 213 height 25
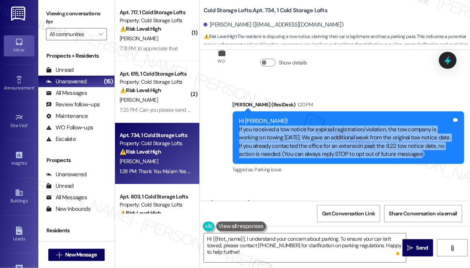
drag, startPoint x: 428, startPoint y: 153, endPoint x: 239, endPoint y: 132, distance: 189.6
click at [239, 132] on div "Hi [PERSON_NAME]! If you received a tow notice for expired registration/violati…" at bounding box center [345, 137] width 213 height 41
click at [206, 153] on div "Announcement, sent via SMS [PERSON_NAME] (ResiDesk) 1:20 PM Hi [PERSON_NAME]! I…" at bounding box center [335, 131] width 270 height 97
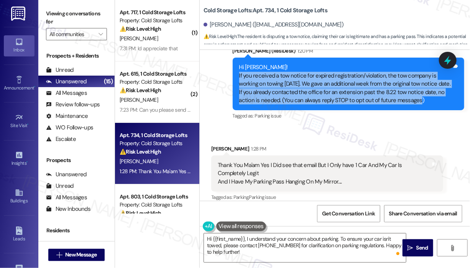
scroll to position [148, 0]
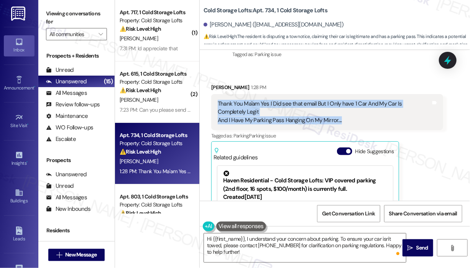
drag, startPoint x: 342, startPoint y: 120, endPoint x: 218, endPoint y: 104, distance: 125.4
click at [218, 104] on div "Thank You Ma'am Yes I Did see that email But I Only have 1 Car And My Car Is Co…" at bounding box center [324, 112] width 213 height 25
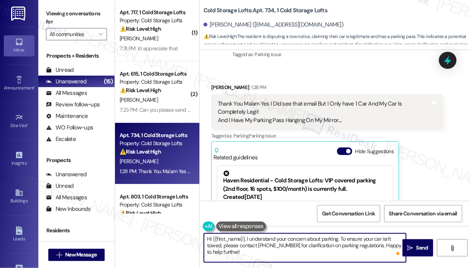
drag, startPoint x: 269, startPoint y: 259, endPoint x: 254, endPoint y: 242, distance: 22.5
click at [246, 237] on textarea "Hi {{first_name}}, I understand your concern about parking. To ensure your car …" at bounding box center [305, 247] width 202 height 29
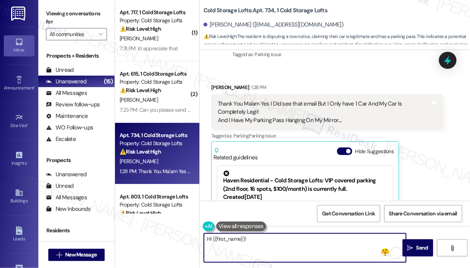
paste textarea "Thank you for reaching out. Since your vehicle is fully compliant and you have …"
type textarea "Hi {{first_name}}! Thank you for reaching out. Since your vehicle is fully comp…"
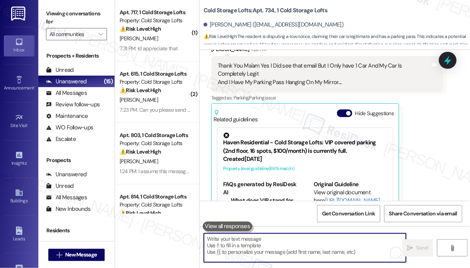
scroll to position [295, 0]
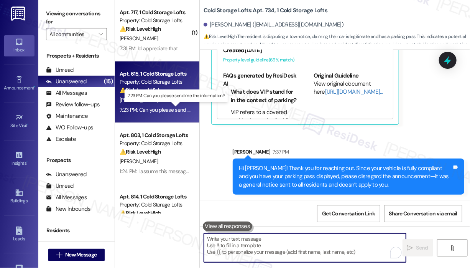
click at [172, 108] on div "7:23 PM: Can you please send me the information? 7:23 PM: Can you please send m…" at bounding box center [176, 109] width 112 height 7
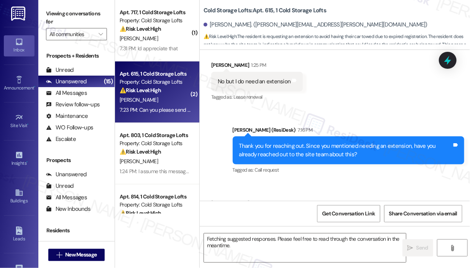
scroll to position [282, 0]
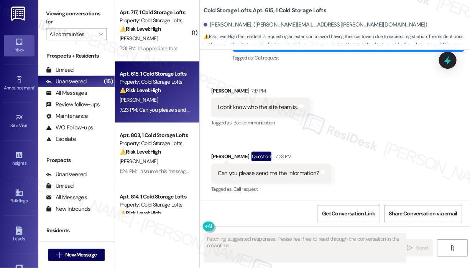
click at [382, 128] on div "Received via SMS [PERSON_NAME] 7:17 PM I don't know who the site team is. Tags …" at bounding box center [335, 134] width 270 height 131
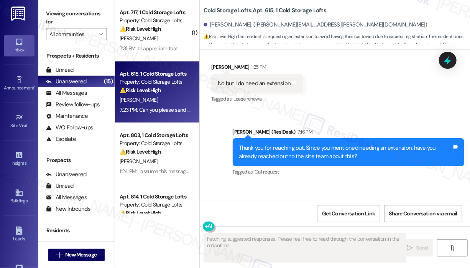
scroll to position [167, 0]
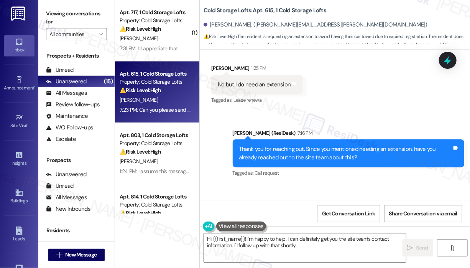
type textarea "Hi {{first_name}}! I'm happy to help. I can definitely get you the site team's …"
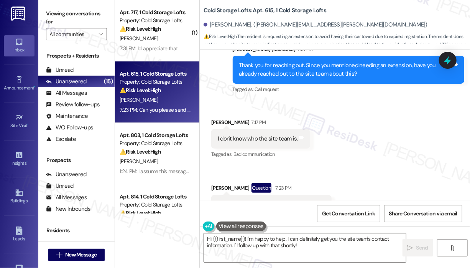
scroll to position [206, 0]
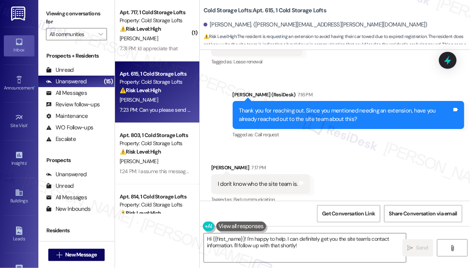
click at [374, 168] on div "Received via SMS [PERSON_NAME] 7:17 PM I don't know who the site team is. Tags …" at bounding box center [335, 211] width 270 height 131
click at [378, 95] on div "[PERSON_NAME] (ResiDesk) 7:16 PM" at bounding box center [349, 96] width 232 height 11
click at [374, 78] on div "Sent via SMS [PERSON_NAME] (ResiDesk) 7:16 PM Thank you for reaching out. Since…" at bounding box center [335, 109] width 270 height 73
drag, startPoint x: 332, startPoint y: 10, endPoint x: 205, endPoint y: 8, distance: 127.0
click at [205, 8] on div "Cold Storage Lofts: Apt. 615, 1 Cold Storage Lofts" at bounding box center [280, 11] width 153 height 10
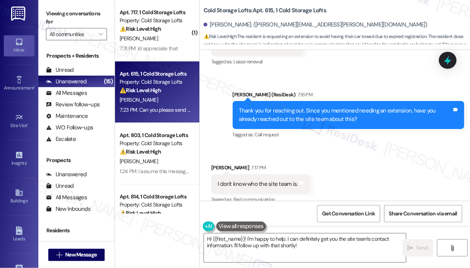
drag, startPoint x: 221, startPoint y: 8, endPoint x: 424, endPoint y: 79, distance: 215.5
click at [424, 79] on div "Sent via SMS [PERSON_NAME] (ResiDesk) 7:16 PM Thank you for reaching out. Since…" at bounding box center [335, 109] width 270 height 73
click at [21, 190] on icon at bounding box center [19, 192] width 8 height 8
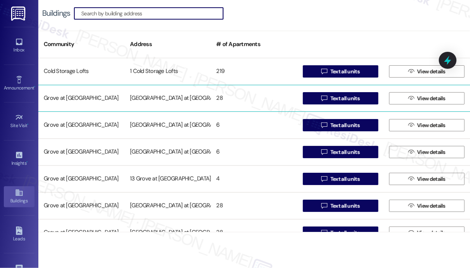
scroll to position [38, 0]
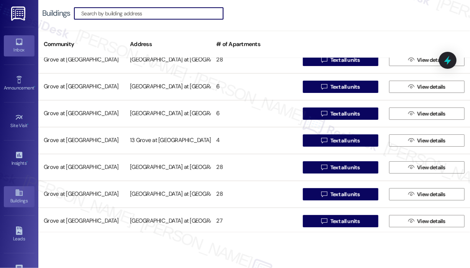
click at [21, 41] on icon at bounding box center [19, 42] width 8 height 8
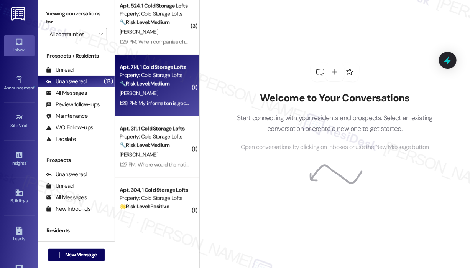
scroll to position [460, 0]
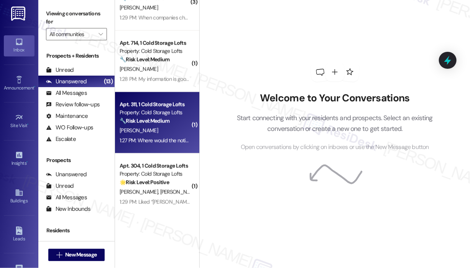
click at [161, 139] on div "1:27 PM: Where would the notice be sent? 1:27 PM: Where would the notice be sen…" at bounding box center [166, 140] width 92 height 7
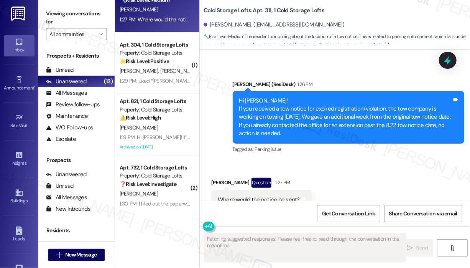
scroll to position [585, 0]
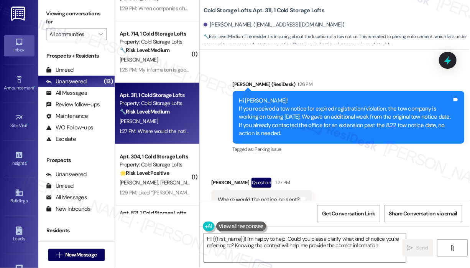
type textarea "Hi {{first_name}}! I'm happy to help. Could you please clarify what kind of not…"
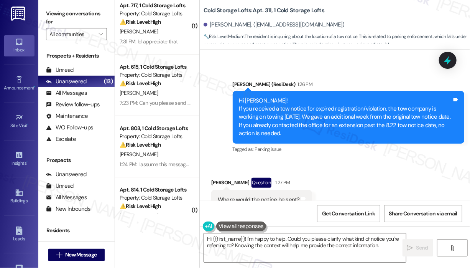
scroll to position [0, 0]
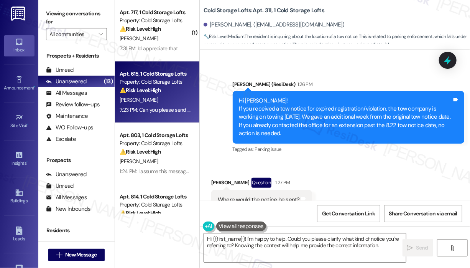
click at [155, 101] on div "[PERSON_NAME]" at bounding box center [155, 100] width 73 height 10
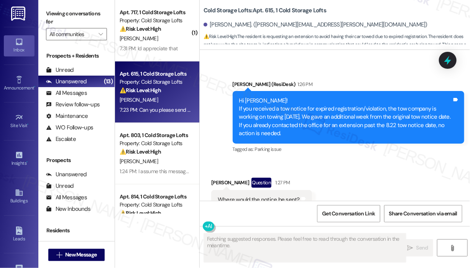
scroll to position [282, 0]
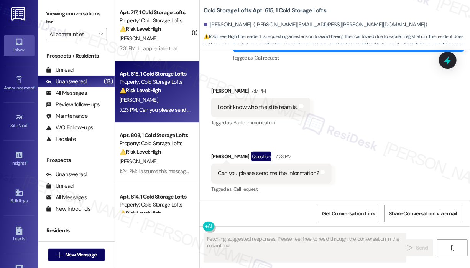
click at [340, 119] on div "Received via SMS [PERSON_NAME] 7:17 PM I don't know who the site team is. Tags …" at bounding box center [335, 134] width 270 height 131
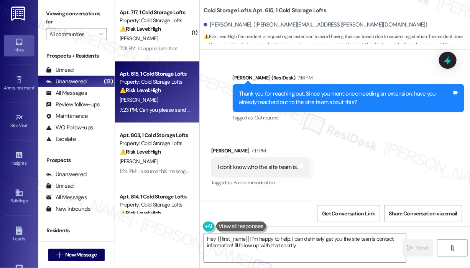
type textarea "Hey {{first_name}}! I'm happy to help. I can definitely get you the site team's…"
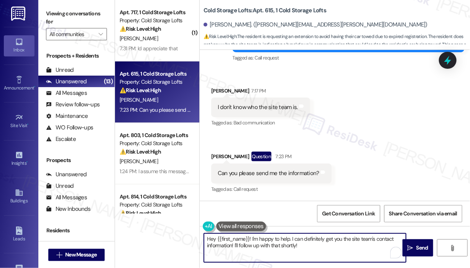
click at [329, 246] on textarea "Hey {{first_name}}! I'm happy to help. I can definitely get you the site team's…" at bounding box center [305, 247] width 202 height 29
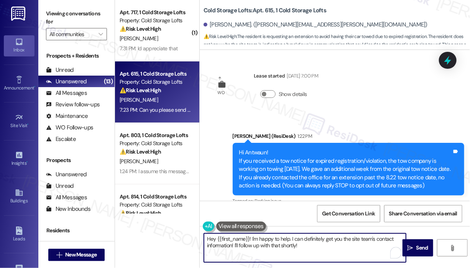
scroll to position [0, 0]
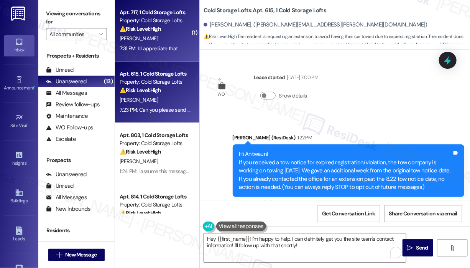
click at [147, 36] on div "[PERSON_NAME]" at bounding box center [155, 39] width 73 height 10
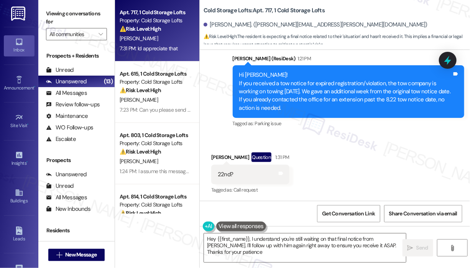
type textarea "Hey {{first_name}}, I understand you're still waiting on that final notice from…"
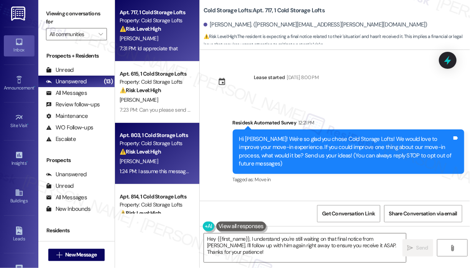
click at [160, 155] on strong "⚠️ Risk Level: High" at bounding box center [140, 151] width 41 height 7
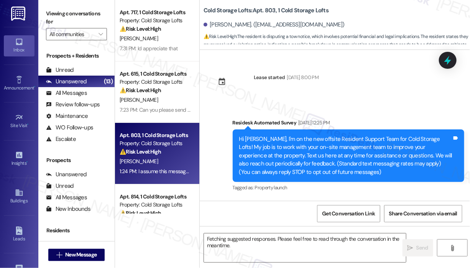
scroll to position [6780, 0]
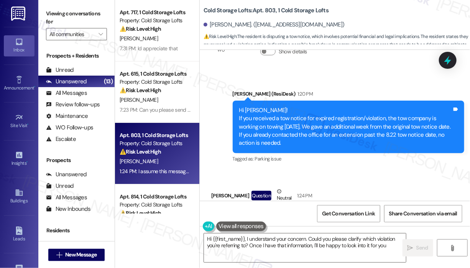
type textarea "Hi {{first_name}}, I understand your concern. Could you please clarify which vi…"
click at [299, 187] on div "[PERSON_NAME] Question Neutral 1:24 PM" at bounding box center [327, 196] width 232 height 19
click at [311, 181] on div "Received via SMS [PERSON_NAME] Question Neutral 1:24 PM I assume this message i…" at bounding box center [328, 215] width 244 height 69
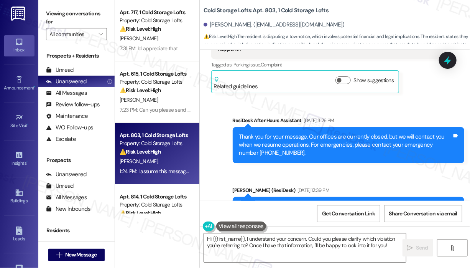
scroll to position [3595, 0]
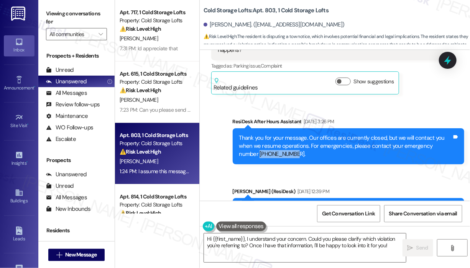
drag, startPoint x: 272, startPoint y: 120, endPoint x: 240, endPoint y: 120, distance: 32.2
click at [240, 134] on div "Thank you for your message. Our offices are currently closed, but we will conta…" at bounding box center [345, 146] width 213 height 25
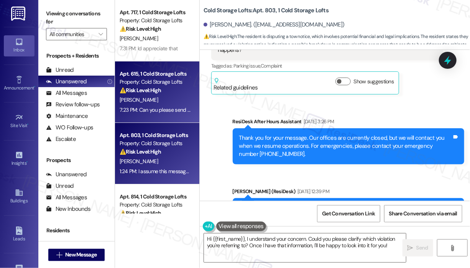
click at [166, 104] on div "[PERSON_NAME]" at bounding box center [155, 100] width 73 height 10
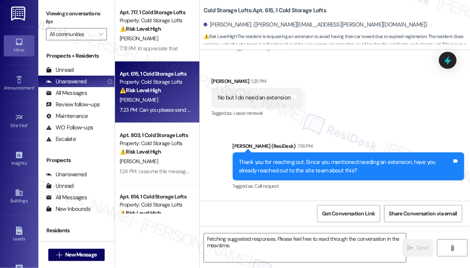
scroll to position [282, 0]
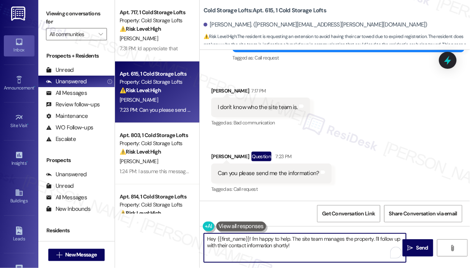
drag, startPoint x: 322, startPoint y: 250, endPoint x: 252, endPoint y: 239, distance: 71.0
click at [252, 239] on textarea "Hey {{first_name}}! I'm happy to help. The site team manages the property. I'll…" at bounding box center [305, 247] width 202 height 29
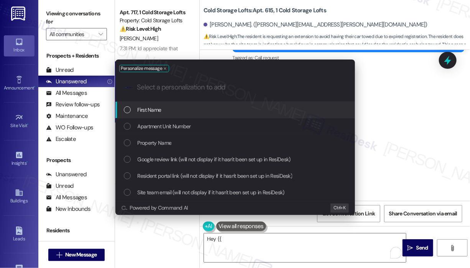
click at [264, 239] on div "Personalize message .cls-1{fill:#0a055f;}.cls-2{fill:#0cc4c4;} resideskLogoBlue…" at bounding box center [235, 134] width 470 height 268
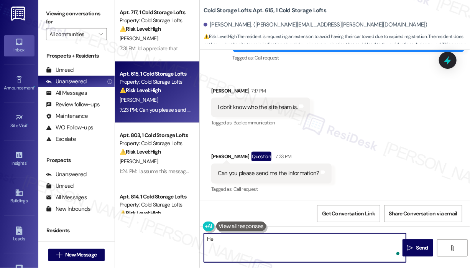
type textarea "H"
paste textarea "[PHONE_NUMBER]"
click at [325, 239] on textarea "Please try calling this number: [PHONE_NUMBER] or [PHONE_NUMBER]" at bounding box center [305, 247] width 202 height 29
click at [281, 238] on textarea "Please try calling this number: [PHONE_NUMBER] or [PHONE_NUMBER]" at bounding box center [305, 247] width 202 height 29
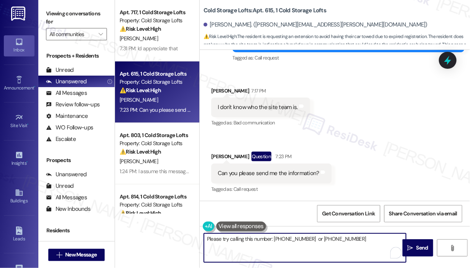
click at [354, 239] on textarea "Please try calling this number: [PHONE_NUMBER] or [PHONE_NUMBER]" at bounding box center [305, 247] width 202 height 29
click at [310, 240] on textarea "Please try calling this number: [PHONE_NUMBER] or [PHONE_NUMBER]." at bounding box center [305, 247] width 202 height 29
type textarea "Please try calling this number: [PHONE_NUMBER] or [PHONE_NUMBER]."
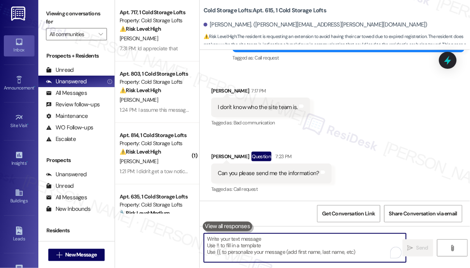
click at [371, 157] on div "Received via SMS [PERSON_NAME] 7:17 PM I don't know who the site team is. Tags …" at bounding box center [335, 134] width 270 height 131
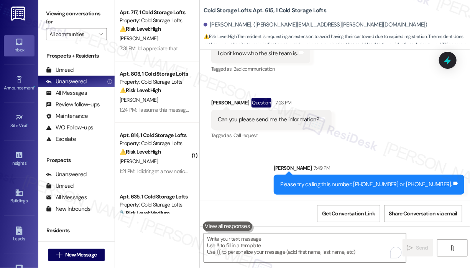
scroll to position [259, 0]
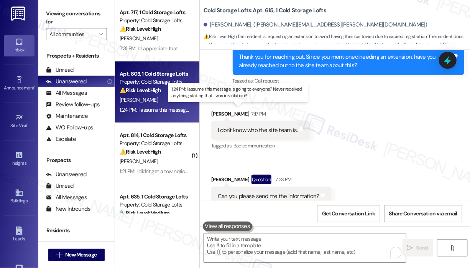
click at [172, 110] on div "1:24 PM: I assume this message is going to everyone? Never received anything st…" at bounding box center [239, 109] width 238 height 7
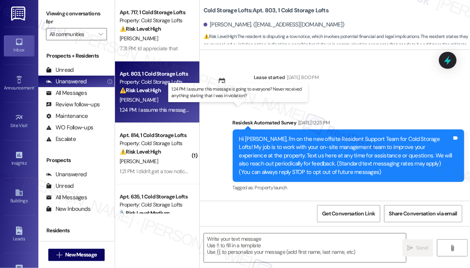
scroll to position [6779, 0]
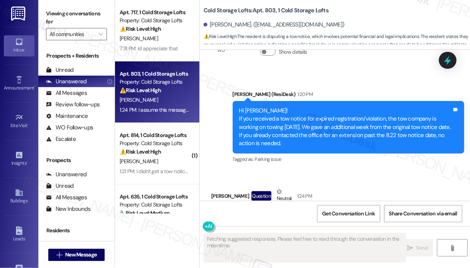
click at [377, 182] on div "Received via SMS [PERSON_NAME] Question Neutral 1:24 PM I assume this message i…" at bounding box center [328, 216] width 244 height 69
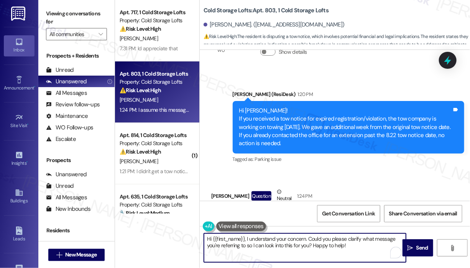
drag, startPoint x: 367, startPoint y: 247, endPoint x: 257, endPoint y: 252, distance: 110.6
click at [246, 239] on textarea "Hi {{first_name}}, I understand your concern. Could you please clarify what mes…" at bounding box center [305, 247] width 202 height 29
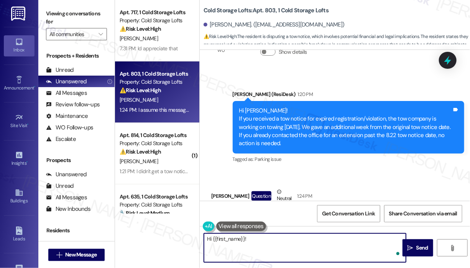
paste textarea "Thank you for reaching out. Since you haven’t received a tow notice, please dis…"
type textarea "Hi {{first_name}}! Thank you for reaching out. Since you haven’t received a tow…"
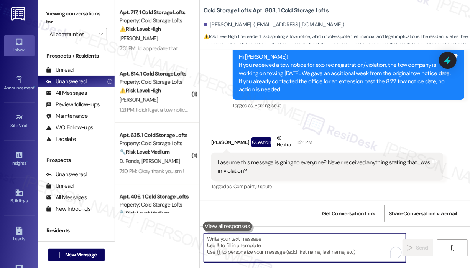
scroll to position [6841, 0]
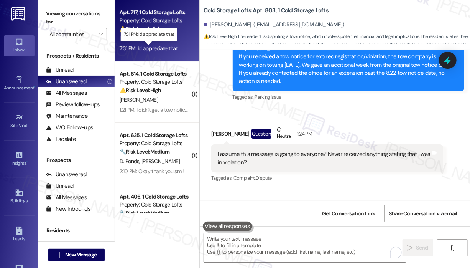
click at [176, 46] on div "7:31 PM: Id appreciate that 7:31 PM: Id appreciate that" at bounding box center [149, 48] width 58 height 7
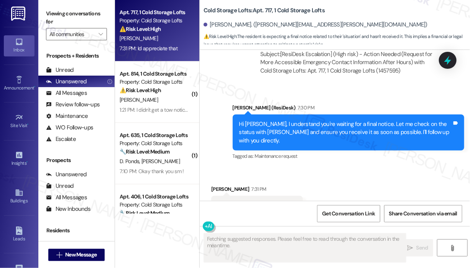
scroll to position [818, 0]
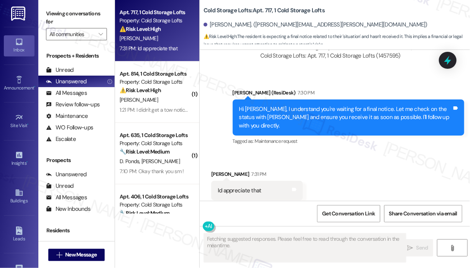
click at [363, 163] on div "Received via SMS Jennifer Paniagua 7:31 PM Id appreciate that Tags and notes Ta…" at bounding box center [335, 185] width 270 height 65
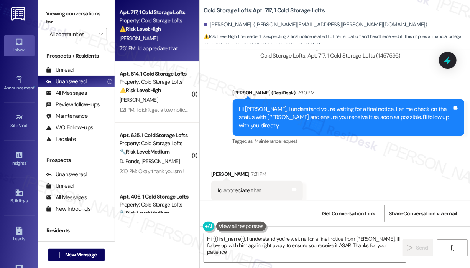
type textarea "Hi {{first_name}}, I understand you're waiting for a final notice from Michael.…"
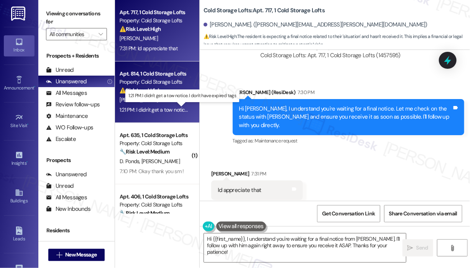
click at [166, 112] on div "1:21 PM: I didn't get a tow notice. I don't have expired tags 1:21 PM: I didn't…" at bounding box center [182, 109] width 124 height 7
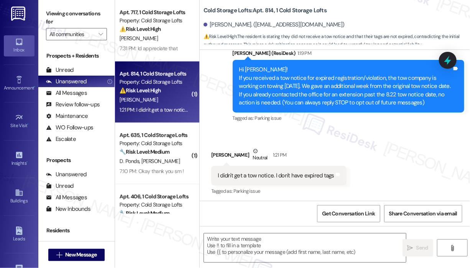
scroll to position [86, 0]
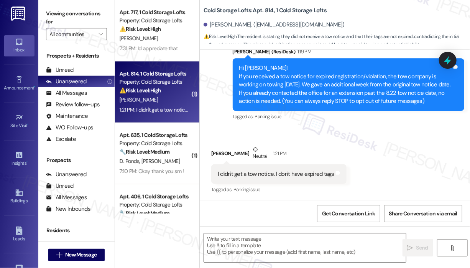
type textarea "Fetching suggested responses. Please feel free to read through the conversation…"
click at [369, 139] on div "Received via SMS Joseph Stafford Neutral 1:21 PM I didn't get a tow notice. I d…" at bounding box center [335, 164] width 270 height 73
click at [324, 243] on textarea at bounding box center [305, 247] width 202 height 29
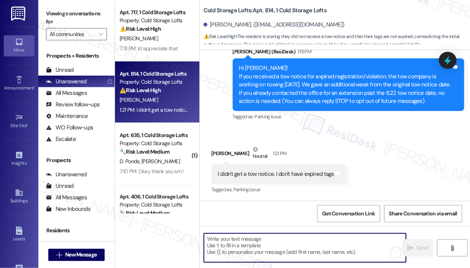
paste textarea "Thank you for reaching out. Since you haven’t received a tow notice, please dis…"
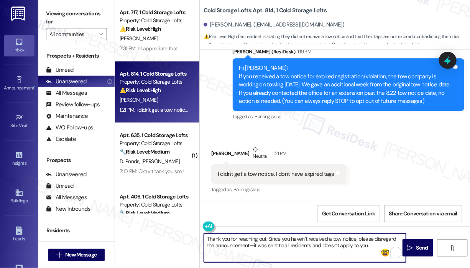
click at [267, 240] on textarea "Thank you for reaching out. Since you haven’t received a tow notice, please dis…" at bounding box center [305, 247] width 202 height 29
type textarea "Thank you for reaching out, Joseph. Since you haven’t received a tow notice, pl…"
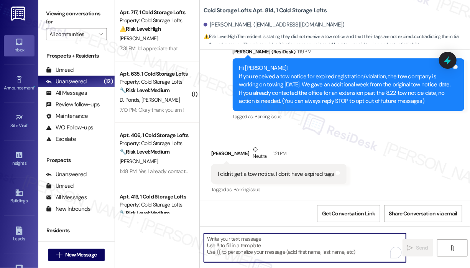
click at [399, 134] on div "Received via SMS Joseph Stafford Neutral 1:21 PM I didn't get a tow notice. I d…" at bounding box center [335, 164] width 270 height 73
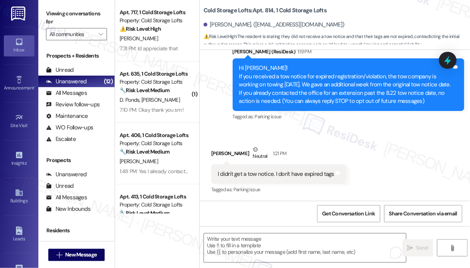
scroll to position [148, 0]
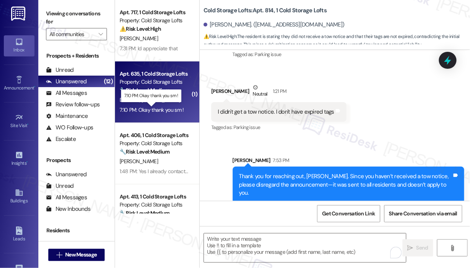
click at [170, 111] on div "7:10 PM: Okay thank you sm ! 7:10 PM: Okay thank you sm !" at bounding box center [152, 109] width 64 height 7
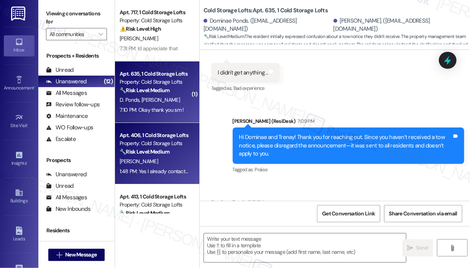
type textarea "Fetching suggested responses. Please feel free to read through the conversation…"
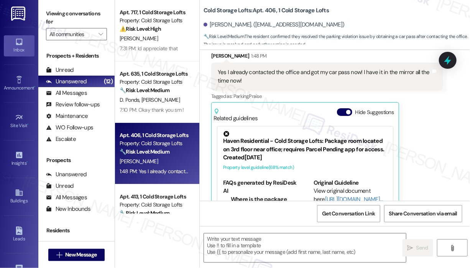
scroll to position [124, 0]
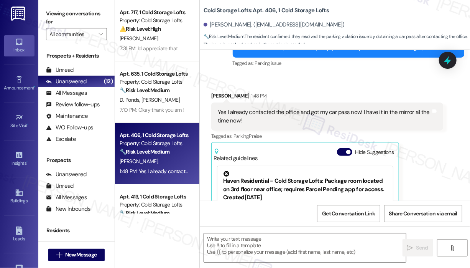
click at [351, 75] on div "Received via SMS Ali Persson 1:48 PM Yes I already contacted the office and got…" at bounding box center [335, 175] width 270 height 203
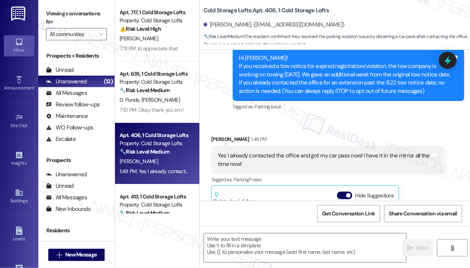
scroll to position [48, 0]
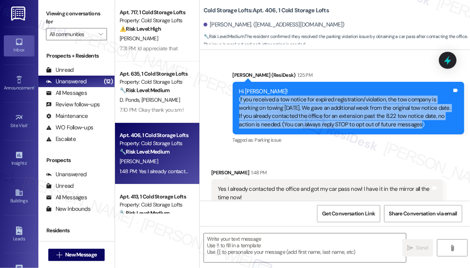
drag, startPoint x: 430, startPoint y: 124, endPoint x: 238, endPoint y: 97, distance: 193.8
click at [239, 98] on div "Hi Ali! If you received a tow notice for expired registration/violation, the to…" at bounding box center [345, 107] width 213 height 41
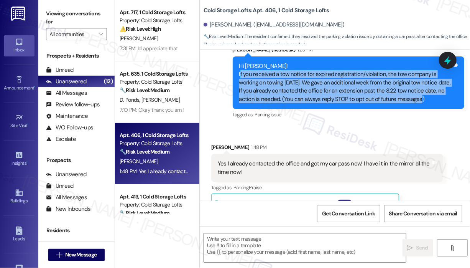
scroll to position [86, 0]
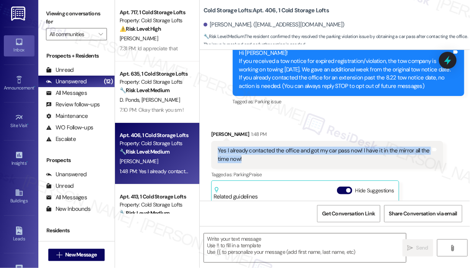
drag, startPoint x: 274, startPoint y: 158, endPoint x: 216, endPoint y: 152, distance: 57.5
click at [216, 152] on div "Yes I already contacted the office and got my car pass now! I have it in the mi…" at bounding box center [327, 155] width 232 height 28
copy div "Yes I already contacted the office and got my car pass now! I have it in the mi…"
click at [221, 241] on textarea at bounding box center [305, 247] width 202 height 29
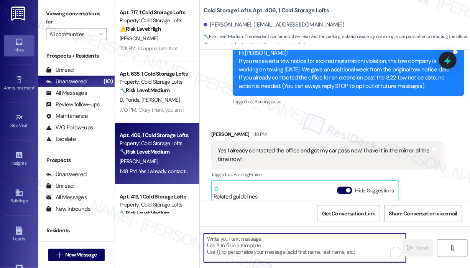
paste textarea "Thank you for reaching out. Since you’ve already contacted the office and now h…"
type textarea "Thank you for reaching out. Since you’ve already contacted the office and now h…"
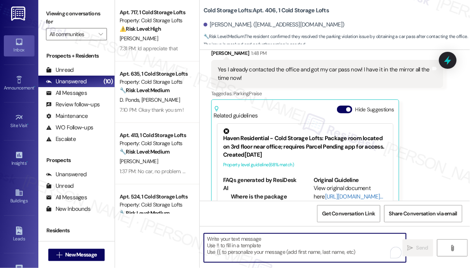
scroll to position [271, 0]
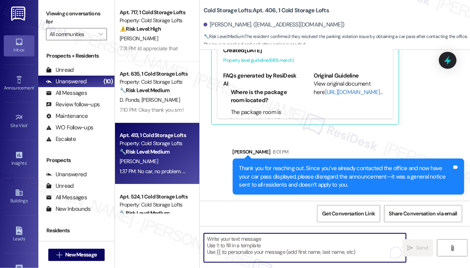
click at [174, 157] on div "[PERSON_NAME]" at bounding box center [155, 162] width 73 height 10
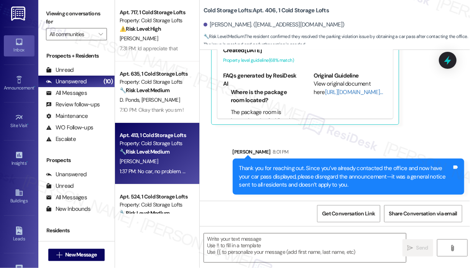
type textarea "Fetching suggested responses. Please feel free to read through the conversation…"
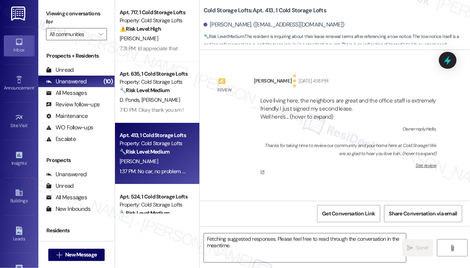
scroll to position [11922, 0]
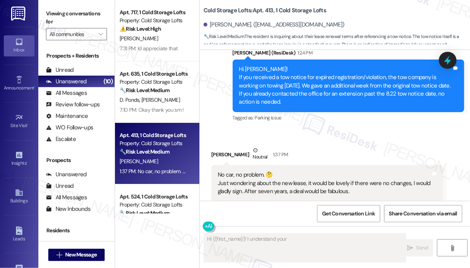
click at [372, 146] on div "Angela Conklin Neutral 1:37 PM" at bounding box center [327, 155] width 232 height 19
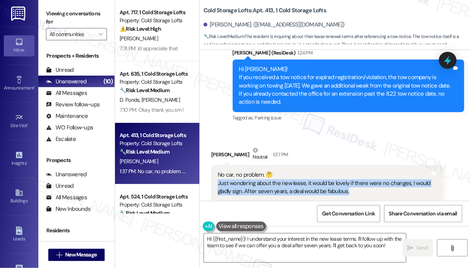
drag, startPoint x: 360, startPoint y: 175, endPoint x: 215, endPoint y: 164, distance: 145.8
click at [215, 165] on div "No car, no problem. 🤔 Just wondering about the new lease, it would be lovely if…" at bounding box center [327, 183] width 232 height 36
copy div "Just wondering about the new lease, it would be lovely if there were no changes…"
click at [296, 246] on textarea "Hi {{first_name}}! I understand your interest in the new lease terms. I'll foll…" at bounding box center [305, 247] width 202 height 29
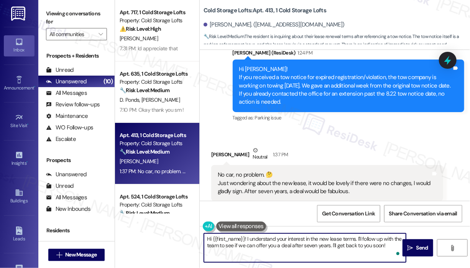
drag, startPoint x: 390, startPoint y: 245, endPoint x: 247, endPoint y: 239, distance: 142.9
click at [247, 239] on textarea "Hi {{first_name}}! I understand your interest in the new lease terms. I'll foll…" at bounding box center [305, 247] width 202 height 29
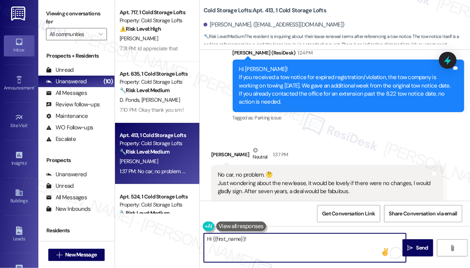
paste textarea "Thank you for reaching out. Since you mentioned the new lease, are you mainly a…"
type textarea "Hi {{first_name}}! Thank you for reaching out. Since you mentioned the new leas…"
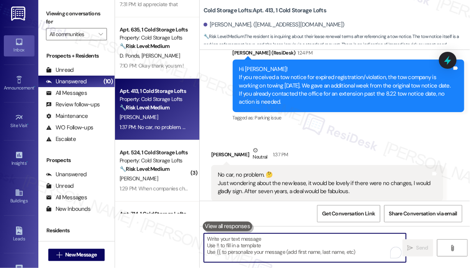
scroll to position [77, 0]
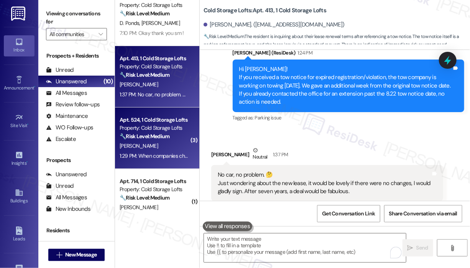
click at [162, 151] on div "1:29 PM: When companies check for registration and ****, they just look at the …" at bounding box center [155, 156] width 73 height 10
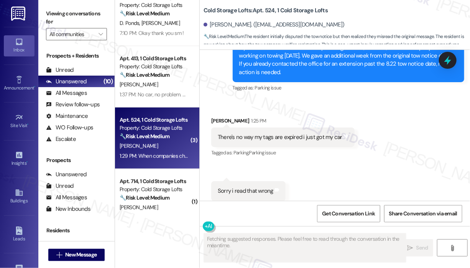
scroll to position [10191, 0]
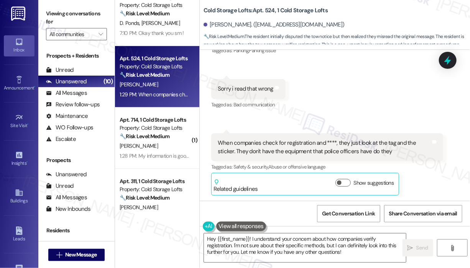
click at [320, 109] on div "Received via SMS Marcus Skinner 1:25 PM There's no way my tags are expired i ju…" at bounding box center [335, 99] width 270 height 204
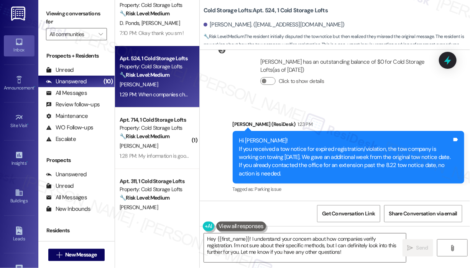
scroll to position [10038, 0]
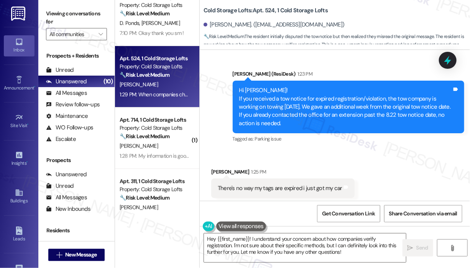
click at [367, 158] on div "Received via SMS Marcus Skinner 1:25 PM There's no way my tags are expired i ju…" at bounding box center [335, 252] width 270 height 204
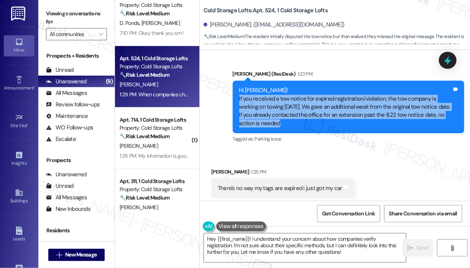
drag, startPoint x: 322, startPoint y: 123, endPoint x: 238, endPoint y: 100, distance: 87.2
click at [239, 100] on div "Hi Marcus! If you received a tow notice for expired registration/violation, the…" at bounding box center [346, 106] width 215 height 41
copy div "If you received a tow notice for expired registration/violation, the tow compan…"
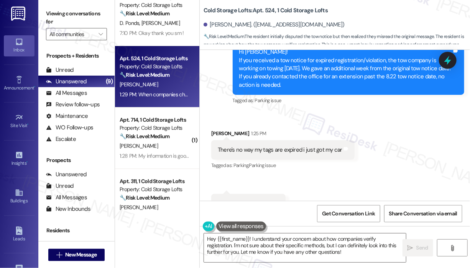
click at [262, 151] on div "There's no way my tags are expired i just got my car" at bounding box center [280, 150] width 125 height 8
copy div "There's no way my tags are expired i just got my car Tags and notes"
click at [397, 154] on div "Received via SMS Marcus Skinner 1:25 PM There's no way my tags are expired i ju…" at bounding box center [335, 214] width 270 height 204
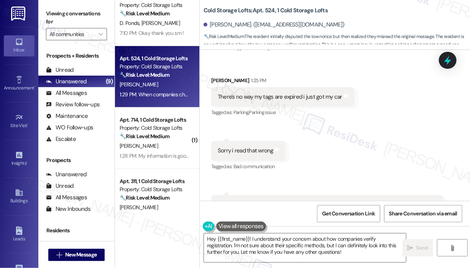
scroll to position [10191, 0]
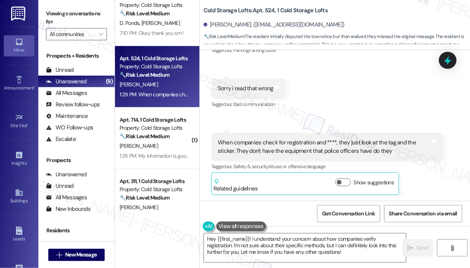
click at [284, 152] on div "When companies check for registration and ****, they just look at the tag and t…" at bounding box center [324, 147] width 213 height 16
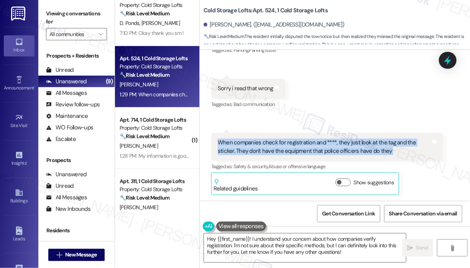
click at [284, 152] on div "When companies check for registration and ****, they just look at the tag and t…" at bounding box center [324, 147] width 213 height 16
copy div "When companies check for registration and ****, they just look at the tag and t…"
click at [279, 243] on textarea "Hey {{first_name}}! I understand your concern about how companies verify regist…" at bounding box center [305, 247] width 202 height 29
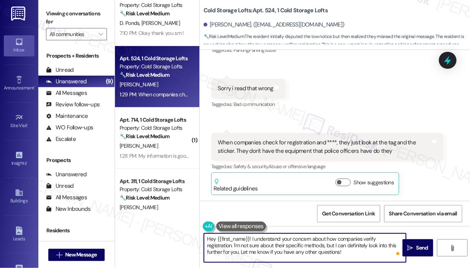
drag, startPoint x: 337, startPoint y: 253, endPoint x: 253, endPoint y: 237, distance: 85.5
click at [253, 237] on textarea "Hey {{first_name}}! I understand your concern about how companies verify regist…" at bounding box center [305, 247] width 202 height 29
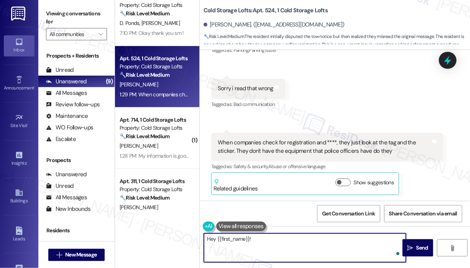
paste textarea "Thank you for reaching out. Just to clarify, would you like me to check with th…"
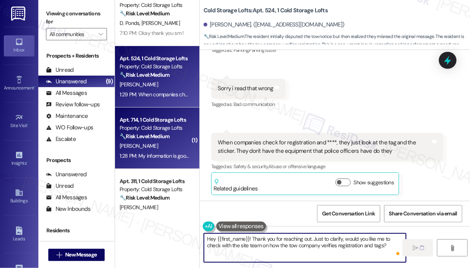
type textarea "Hey {{first_name}}! Thank you for reaching out. Just to clarify, would you like…"
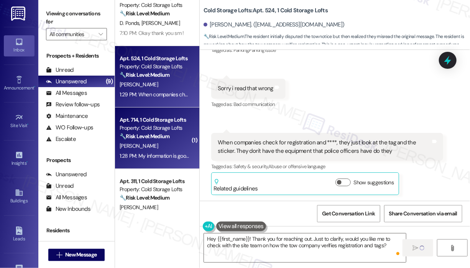
click at [156, 145] on div "[PERSON_NAME]" at bounding box center [155, 146] width 73 height 10
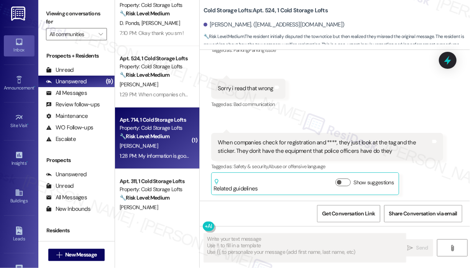
type textarea "Fetching suggested responses. Please feel free to read through the conversation…"
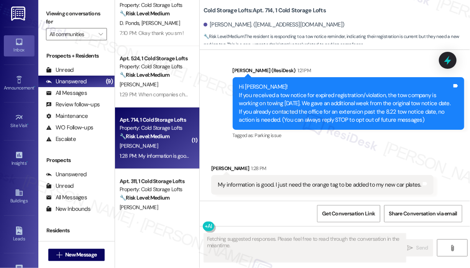
scroll to position [67, 0]
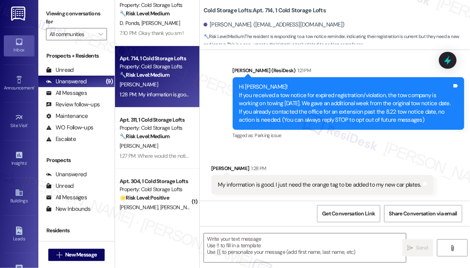
click at [346, 150] on div "Received via SMS Regina Brownlee 1:28 PM My information is good. I just need th…" at bounding box center [335, 173] width 270 height 53
click at [323, 185] on div "My information is good. I just need the orange tag to be added to my new car pl…" at bounding box center [320, 185] width 204 height 8
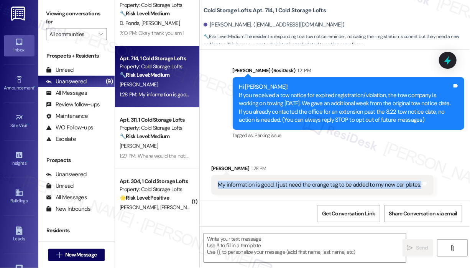
click at [323, 185] on div "My information is good. I just need the orange tag to be added to my new car pl…" at bounding box center [320, 185] width 204 height 8
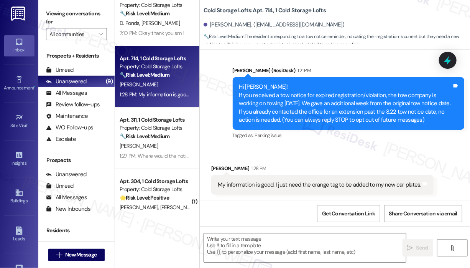
click at [361, 153] on div "Received via SMS Regina Brownlee 1:28 PM My information is good. I just need th…" at bounding box center [335, 173] width 270 height 53
click at [364, 185] on div "My information is good. I just need the orange tag to be added to my new car pl…" at bounding box center [320, 185] width 204 height 8
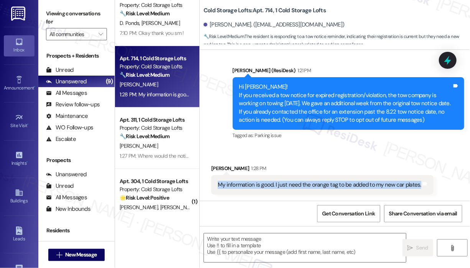
click at [364, 185] on div "My information is good. I just need the orange tag to be added to my new car pl…" at bounding box center [320, 185] width 204 height 8
copy div "My information is good. I just need the orange tag to be added to my new car pl…"
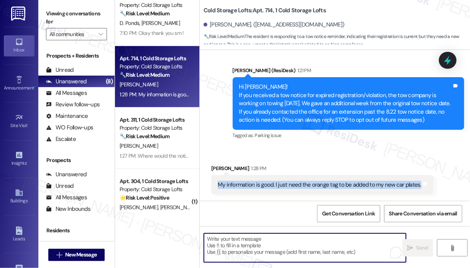
click at [229, 242] on textarea "To enrich screen reader interactions, please activate Accessibility in Grammarl…" at bounding box center [305, 247] width 202 height 29
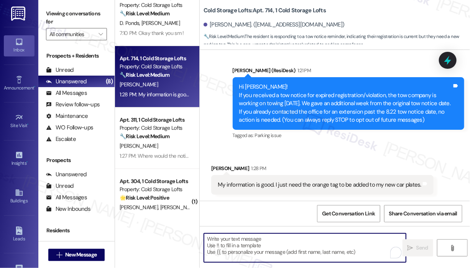
paste textarea "Thank you for reaching out. Can you let me know if you’ve already shared your n…"
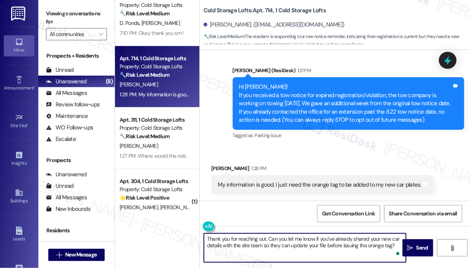
click at [266, 239] on textarea "Thank you for reaching out. Can you let me know if you’ve already shared your n…" at bounding box center [305, 247] width 202 height 29
type textarea "Thank you for reaching out, Regina. Can you let me know if you’ve already share…"
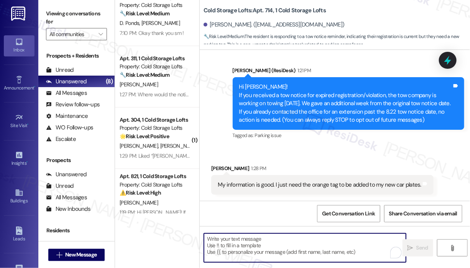
click at [327, 153] on div "Received via SMS Regina Brownlee 1:28 PM My information is good. I just need th…" at bounding box center [335, 173] width 270 height 53
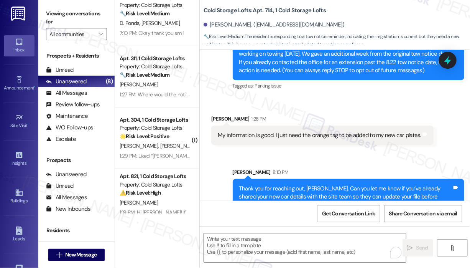
scroll to position [137, 0]
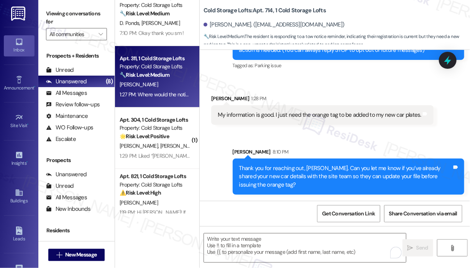
click at [166, 92] on div "1:27 PM: Where would the notice be sent? 1:27 PM: Where would the notice be sen…" at bounding box center [166, 94] width 92 height 7
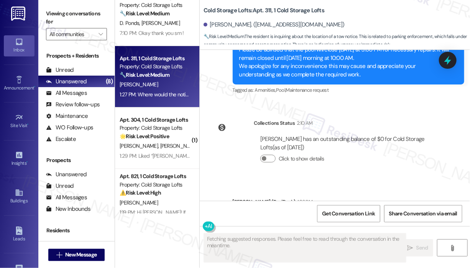
scroll to position [11639, 0]
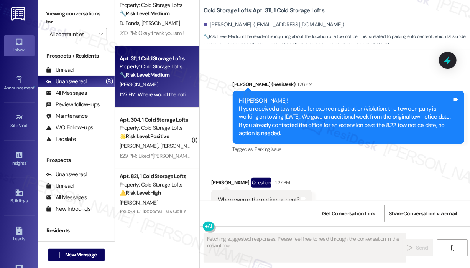
click at [356, 160] on div "Received via SMS Kimberley James Question 1:27 PM Where would the notice be sen…" at bounding box center [335, 193] width 270 height 66
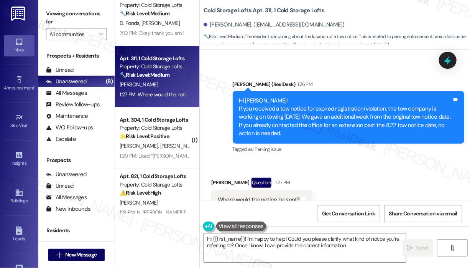
type textarea "Hi {{first_name}}! I'm happy to help! Could you please clarify what kind of not…"
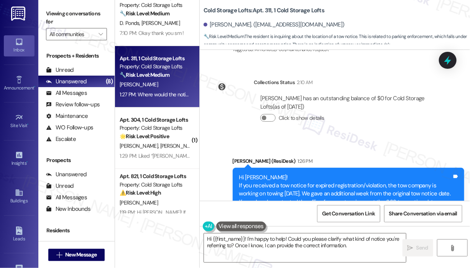
click at [394, 105] on div "Kimberley James has an outstanding balance of $0 for Cold Storage Lofts (as of …" at bounding box center [349, 111] width 190 height 45
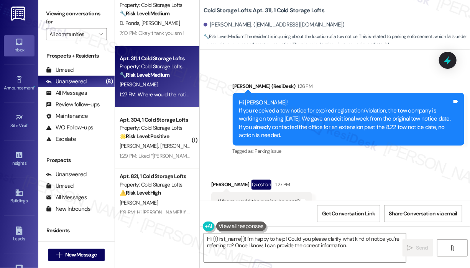
scroll to position [11639, 0]
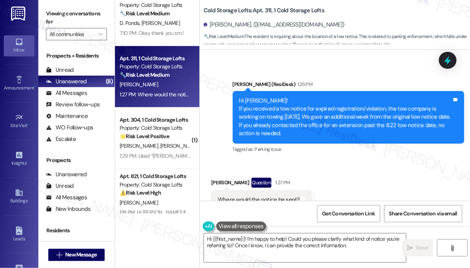
click at [419, 168] on div "Received via SMS Kimberley James Question 1:27 PM Where would the notice be sen…" at bounding box center [335, 193] width 270 height 66
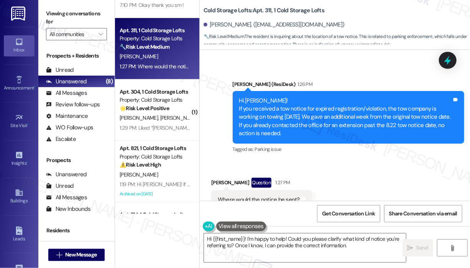
scroll to position [153, 0]
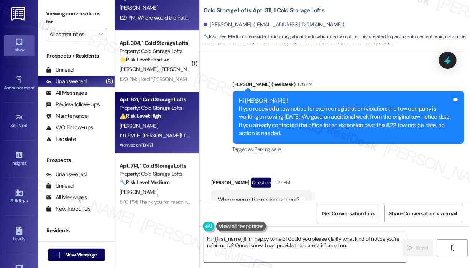
click at [168, 131] on div "1:19 PM: Hi Susan! If you received a tow notice for expired registration/violat…" at bounding box center [155, 136] width 73 height 10
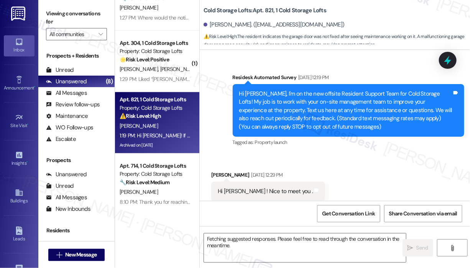
scroll to position [16004, 0]
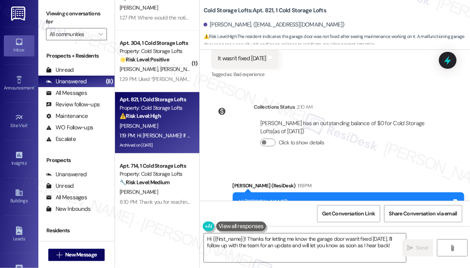
click at [215, 164] on div "Announcement, sent via SMS Sarah (ResiDesk) 1:19 PM Hi Susan! If you received a…" at bounding box center [335, 212] width 270 height 97
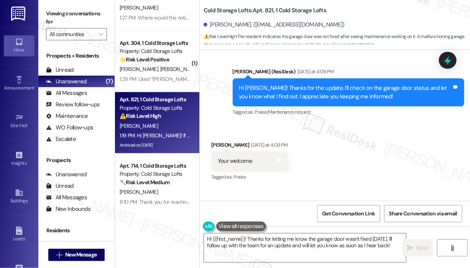
scroll to position [15851, 0]
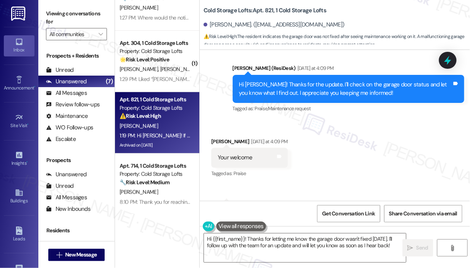
click at [256, 208] on div "It wasn't fixed today" at bounding box center [242, 212] width 49 height 8
copy div "It wasn't fixed today Tags and notes"
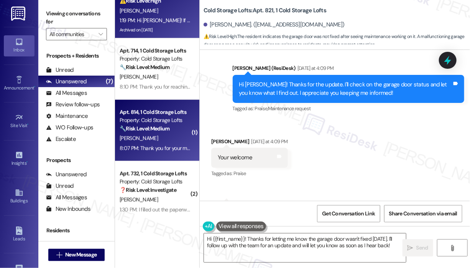
scroll to position [278, 0]
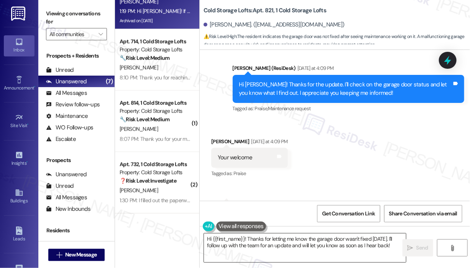
click at [349, 252] on textarea "Hi {{first_name}}! Thanks for letting me know the garage door wasn't fixed toda…" at bounding box center [305, 247] width 202 height 29
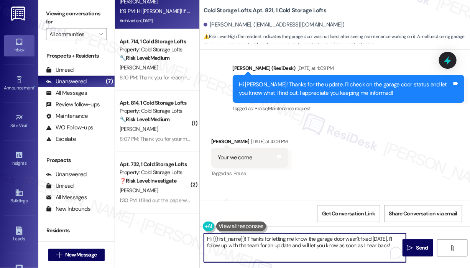
click at [384, 239] on textarea "Hi {{first_name}}! Thanks for letting me know the garage door wasn't fixed toda…" at bounding box center [305, 247] width 202 height 29
paste textarea "I’ve already followed up with the maintenance team regarding this and am just w…"
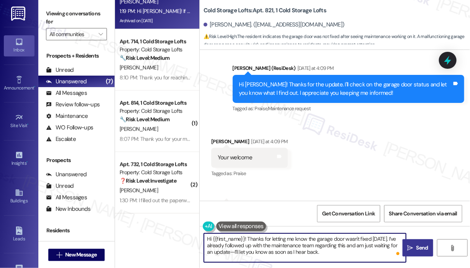
type textarea "Hi {{first_name}}! Thanks for letting me know the garage door wasn't fixed yest…"
click at [420, 244] on span "Send" at bounding box center [423, 248] width 12 height 8
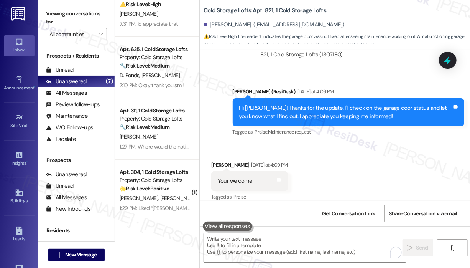
scroll to position [0, 0]
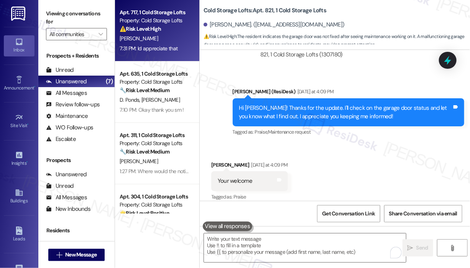
click at [167, 30] on div "⚠️ Risk Level: High The resident is expecting a final notice related to their '…" at bounding box center [155, 29] width 71 height 8
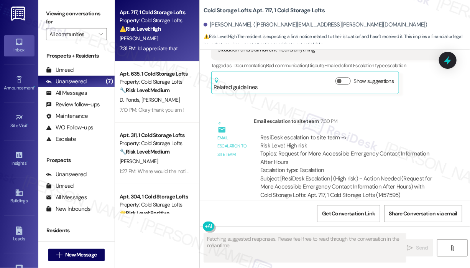
scroll to position [818, 0]
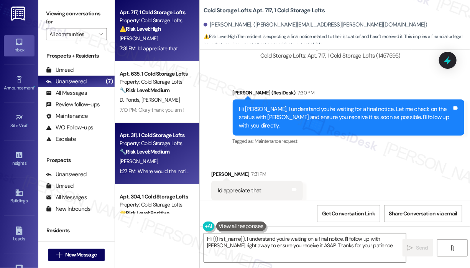
type textarea "Hi {{first_name}}, I understand you're waiting on a final notice. I'll follow u…"
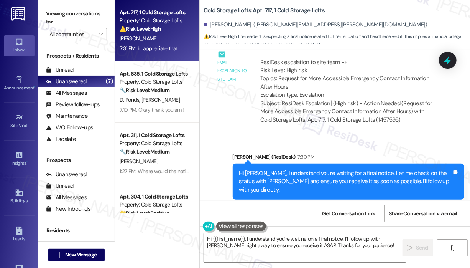
scroll to position [741, 0]
